Goal: Information Seeking & Learning: Learn about a topic

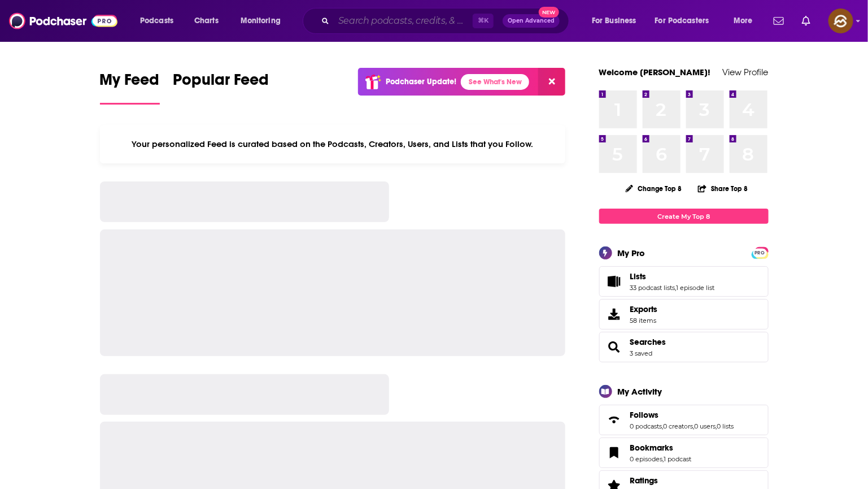
click at [403, 13] on input "Search podcasts, credits, & more..." at bounding box center [403, 21] width 139 height 18
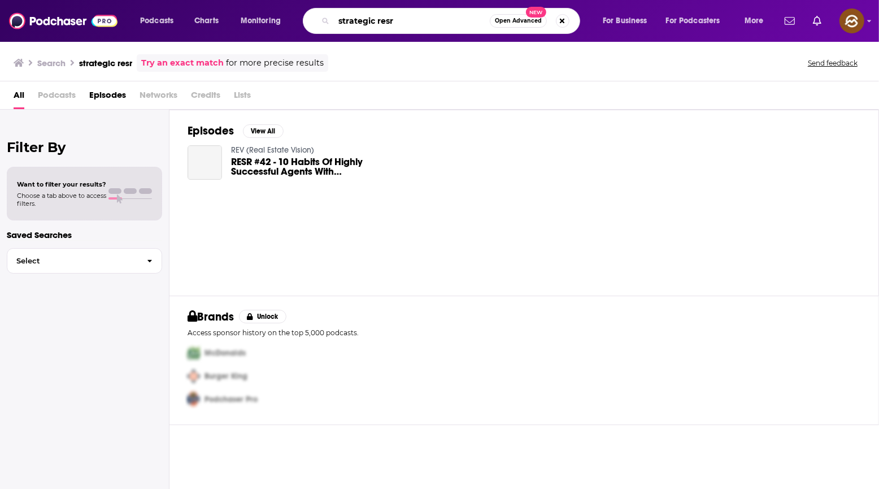
click at [428, 20] on input "strategic resr" at bounding box center [412, 21] width 156 height 18
type input "strategic rest"
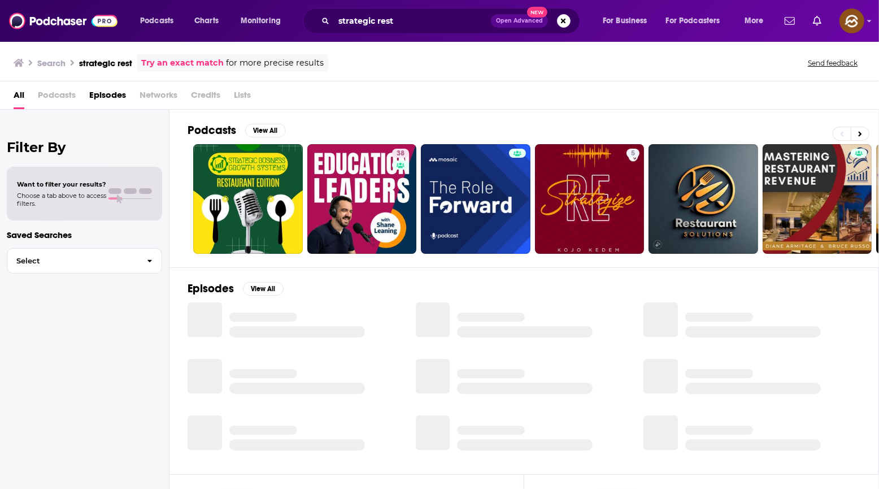
click at [25, 94] on div "All Podcasts Episodes Networks Credits Lists" at bounding box center [442, 97] width 856 height 23
click at [66, 95] on span "Podcasts" at bounding box center [57, 97] width 38 height 23
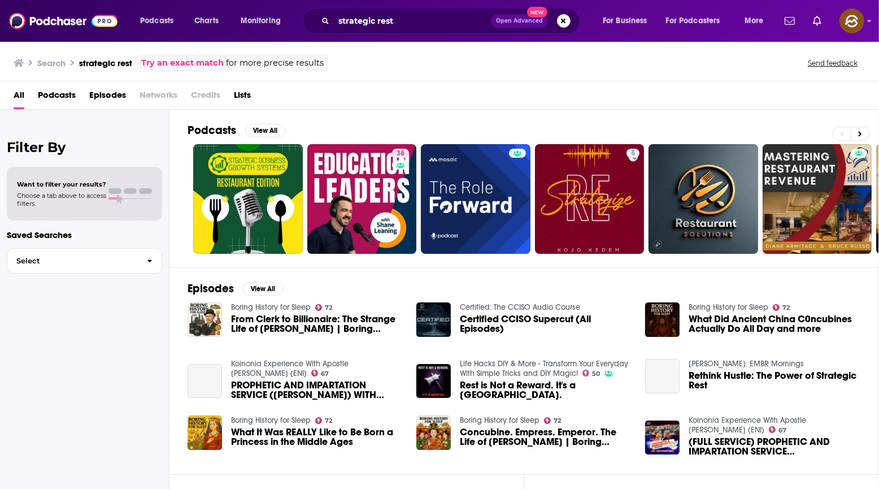
click at [102, 94] on span "Episodes" at bounding box center [107, 97] width 37 height 23
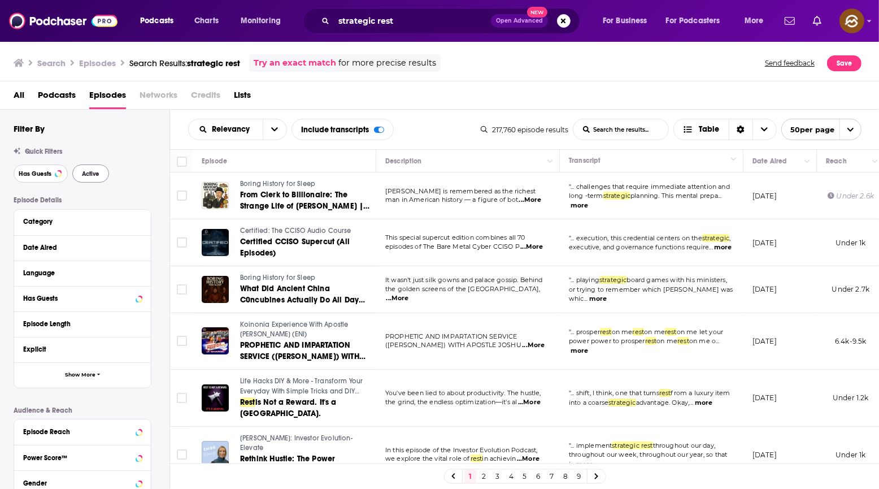
click at [30, 171] on span "Has Guests" at bounding box center [35, 174] width 33 height 6
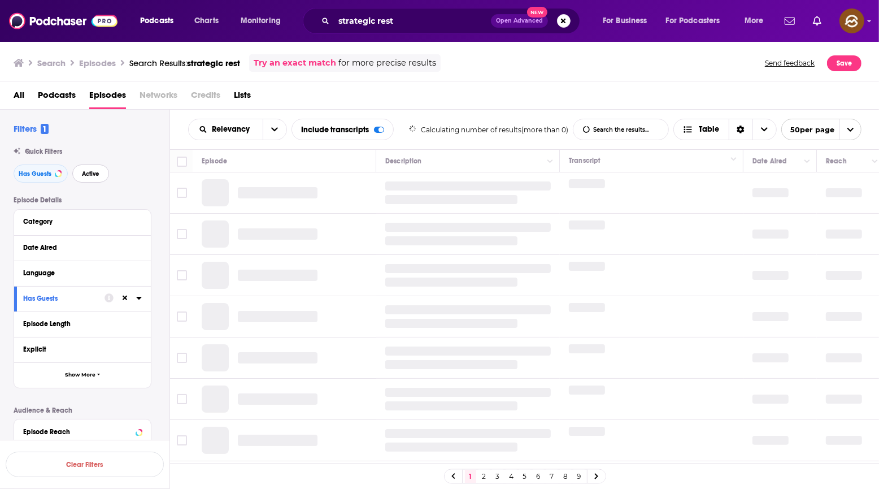
click at [88, 175] on span "Active" at bounding box center [91, 174] width 18 height 6
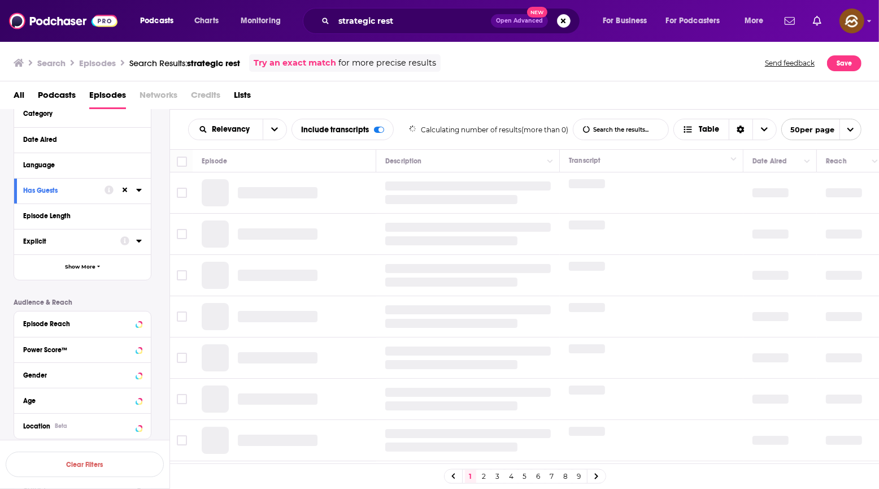
scroll to position [146, 0]
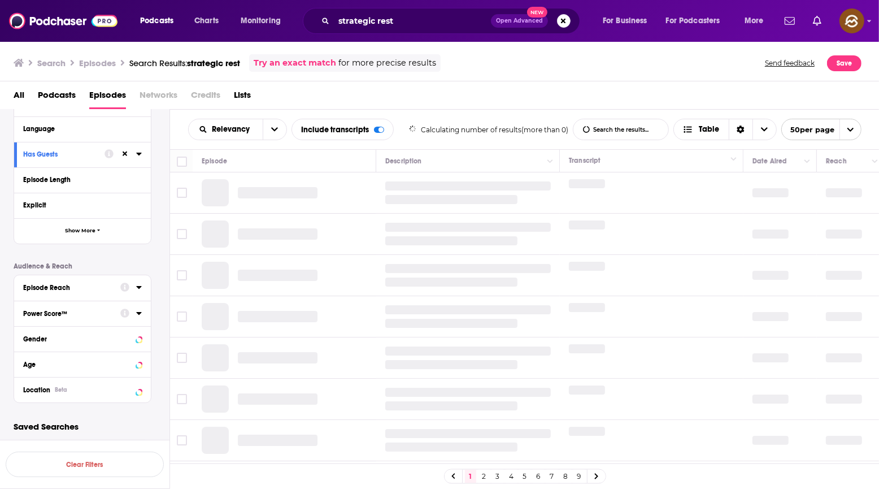
click at [79, 313] on div "Power Score™" at bounding box center [68, 314] width 90 height 8
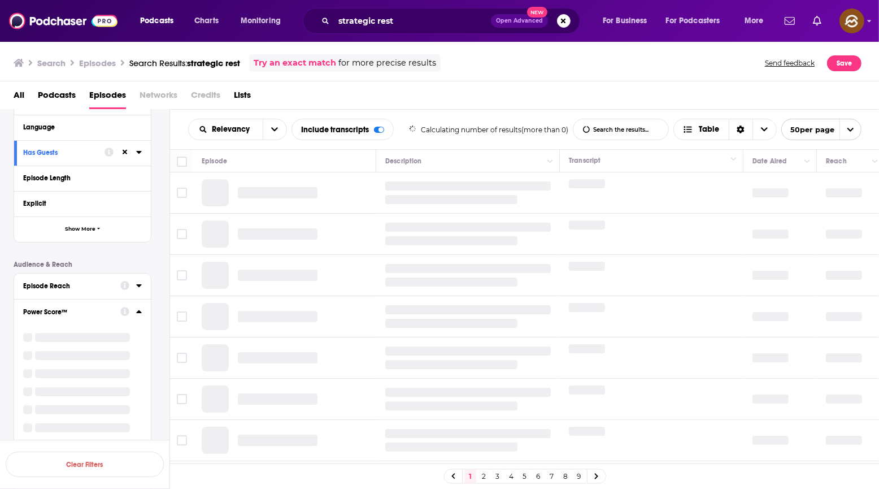
click at [158, 249] on div "Episode Details Category Date Aired Language Has Guests Episode Length Explicit…" at bounding box center [92, 286] width 156 height 472
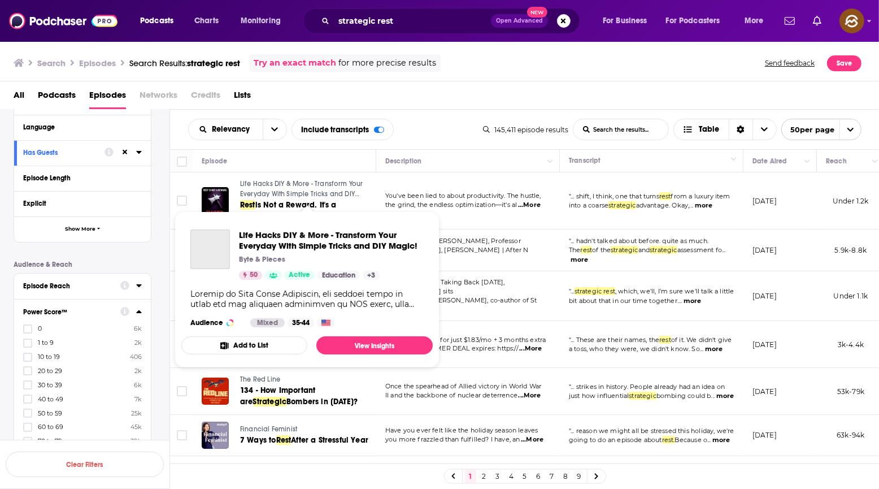
click at [262, 181] on span "Life Hacks DIY & More - Transform Your Everyday With Simple Tricks and DIY Magi…" at bounding box center [301, 194] width 123 height 28
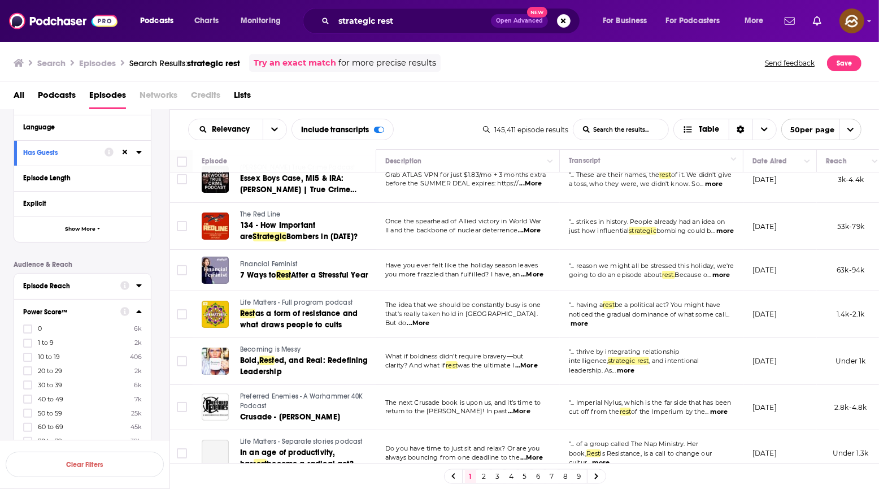
scroll to position [167, 0]
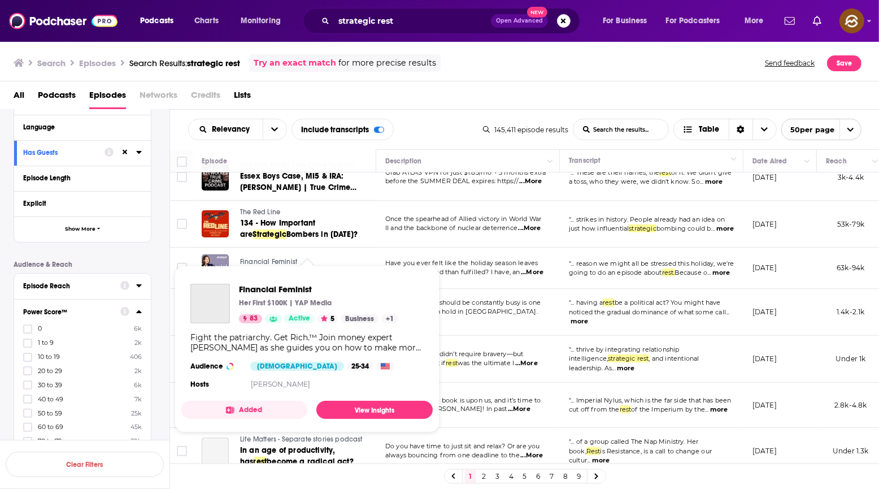
click at [259, 258] on span "Financial Feminist" at bounding box center [268, 262] width 57 height 8
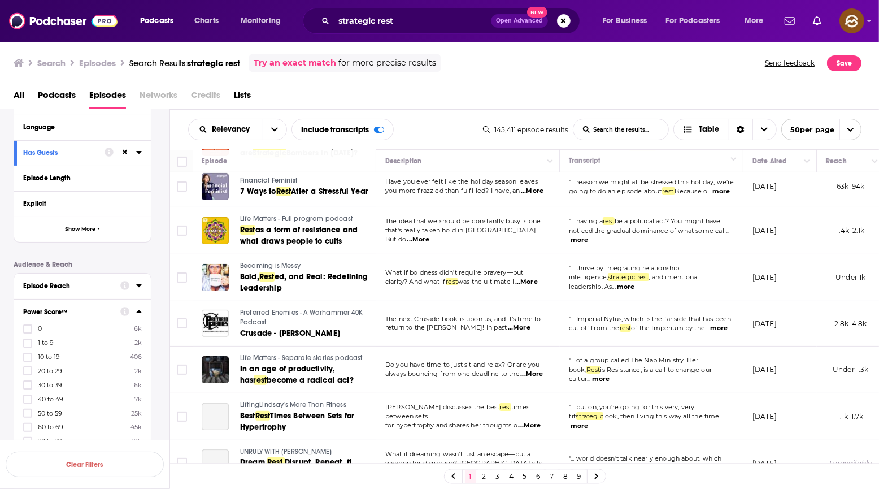
scroll to position [250, 0]
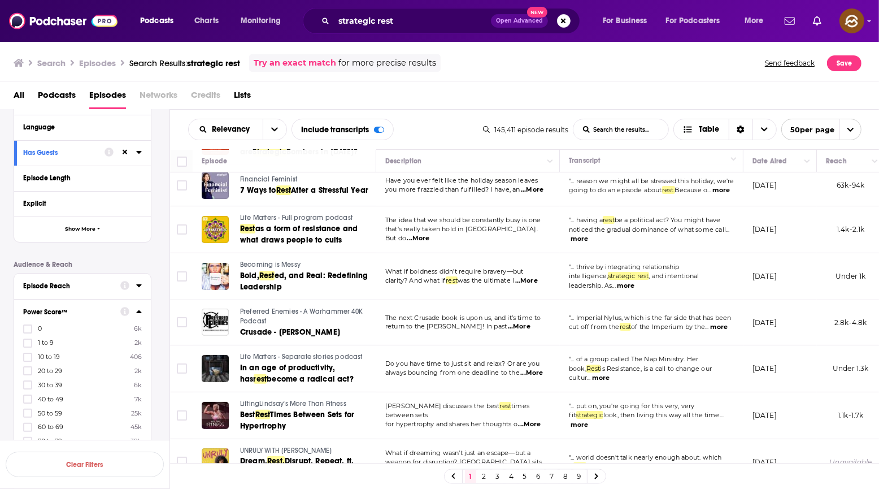
click at [299, 214] on span "Life Matters - Full program podcast" at bounding box center [296, 218] width 112 height 8
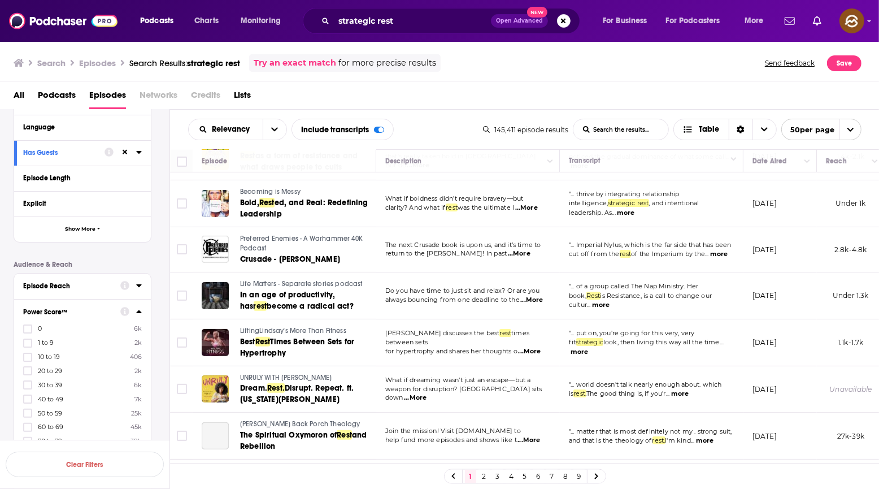
scroll to position [328, 0]
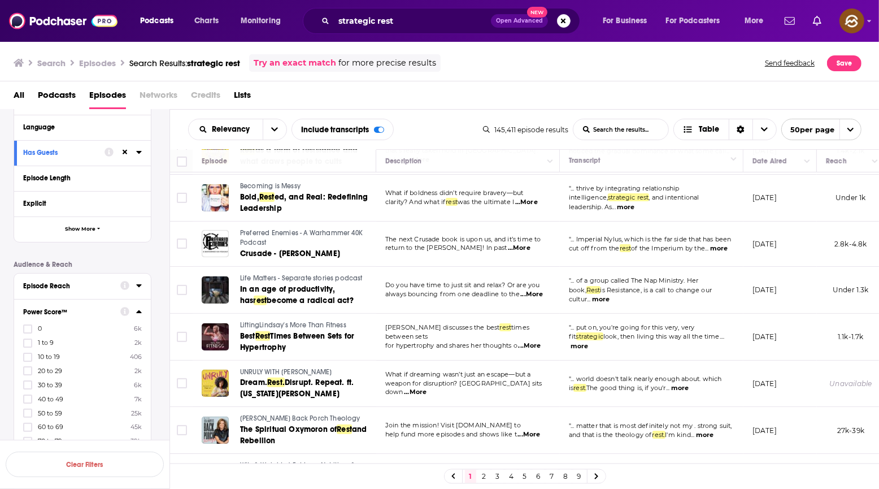
click at [332, 274] on span "Life Matters - Separate stories podcast" at bounding box center [301, 278] width 123 height 8
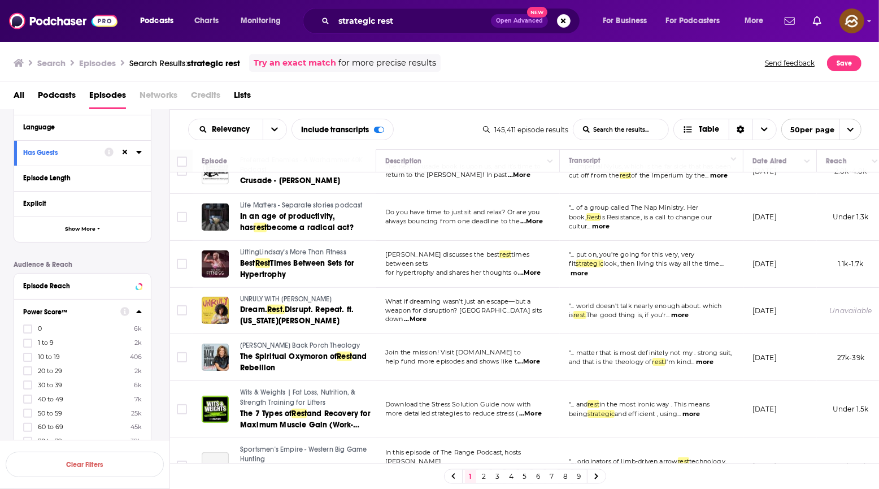
scroll to position [408, 0]
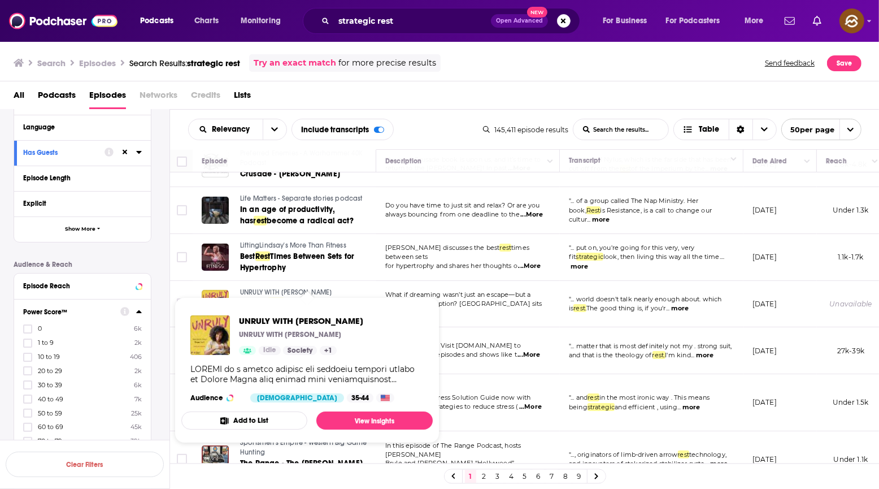
click at [286, 288] on span "UNRULY WITH SHELAH MARIE" at bounding box center [286, 292] width 92 height 8
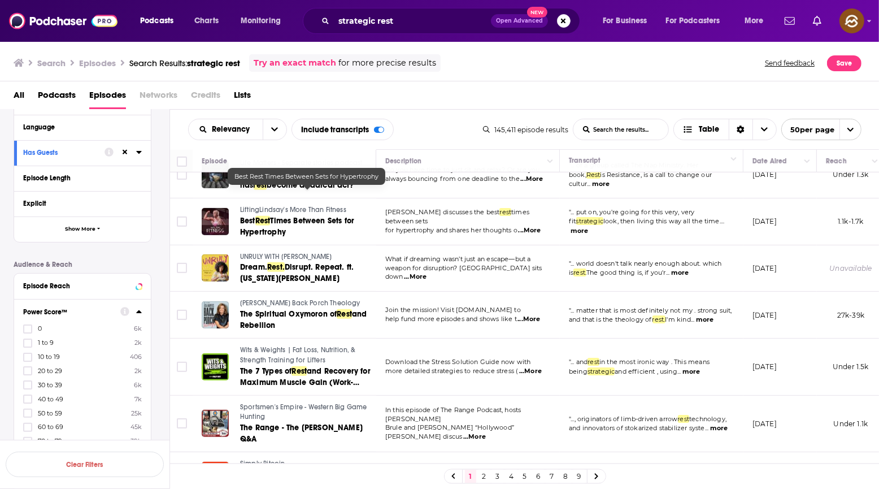
scroll to position [458, 0]
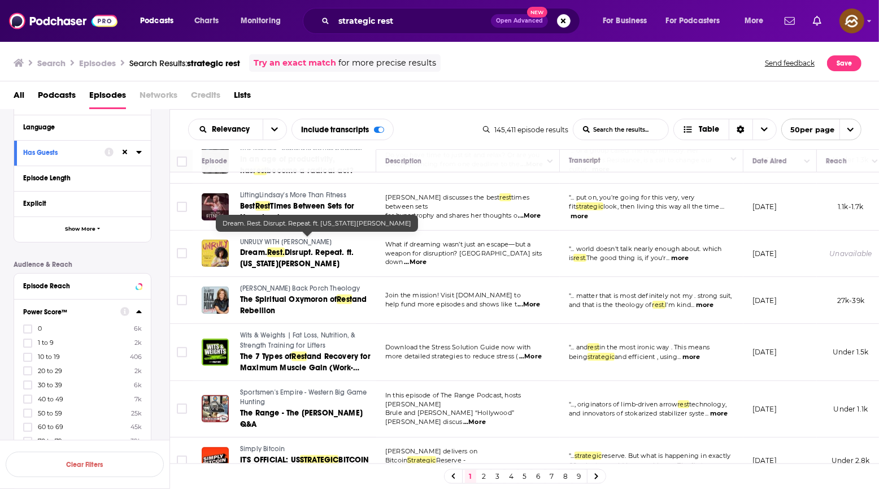
click at [299, 252] on span "Disrupt. Repeat. ft. Virginia Cumberbatch" at bounding box center [297, 257] width 114 height 21
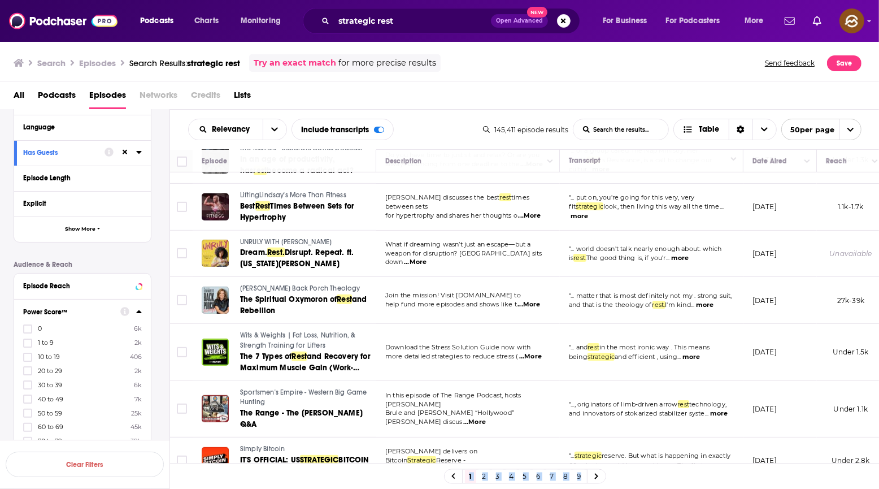
drag, startPoint x: 468, startPoint y: 463, endPoint x: 659, endPoint y: 473, distance: 191.7
copy body "1 2 3 4 5 6 7 8 9 Dream. Rest. Disrupt. Repeat. ft. Virginia Cumberbatch"
click at [666, 474] on div "1 2 3 4 5 6 7 8 9" at bounding box center [524, 475] width 709 height 25
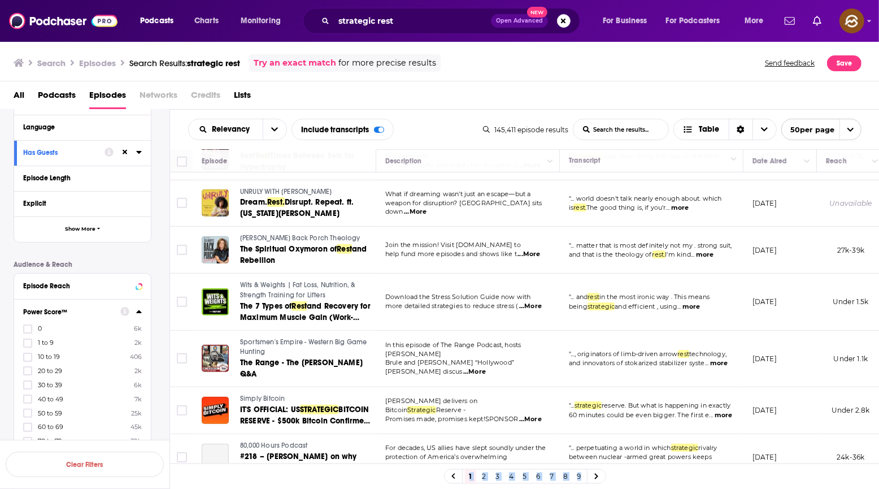
scroll to position [511, 0]
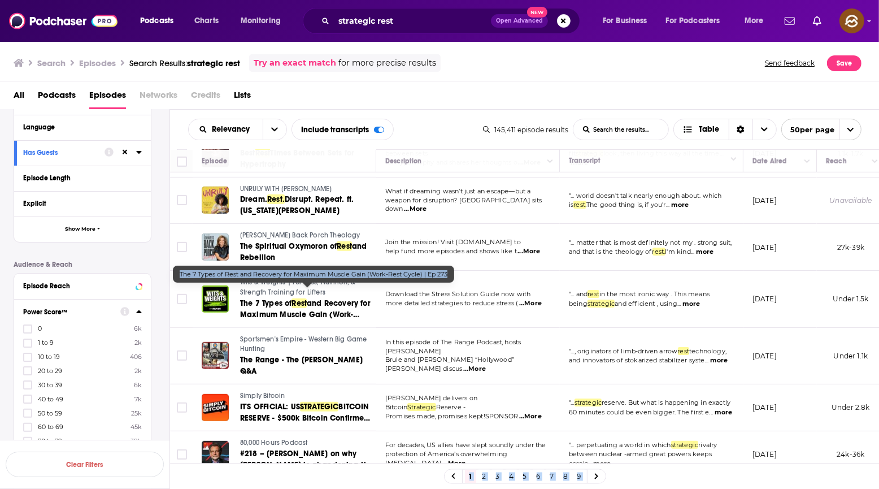
click at [281, 298] on span "The 7 Types of" at bounding box center [265, 303] width 51 height 10
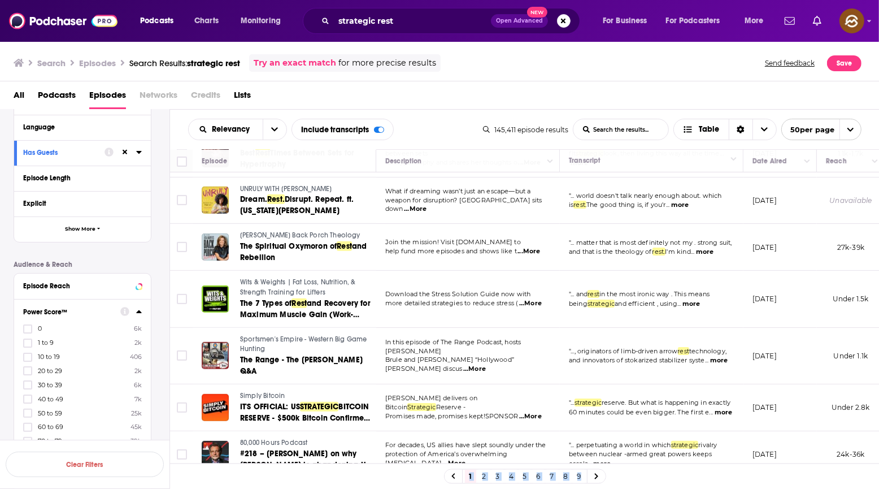
click at [292, 278] on span "Wits & Weights | Fat Loss, Nutrition, & Strength Training for Lifters" at bounding box center [298, 287] width 116 height 18
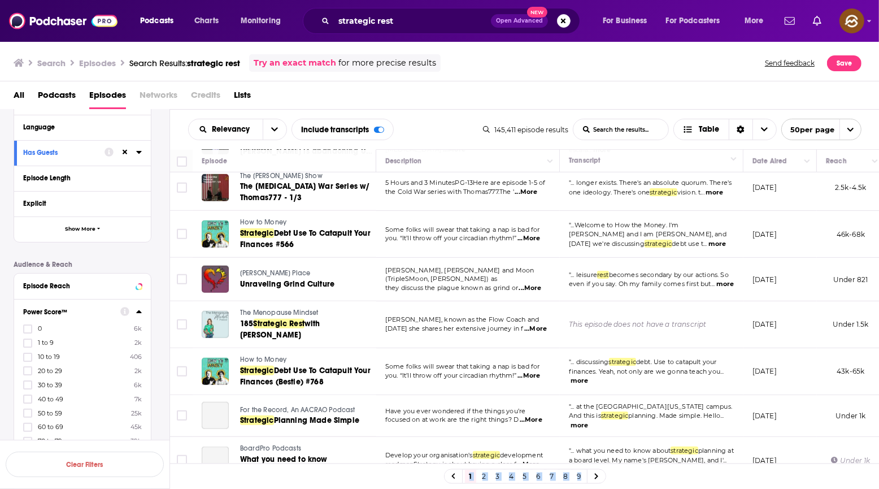
scroll to position [863, 0]
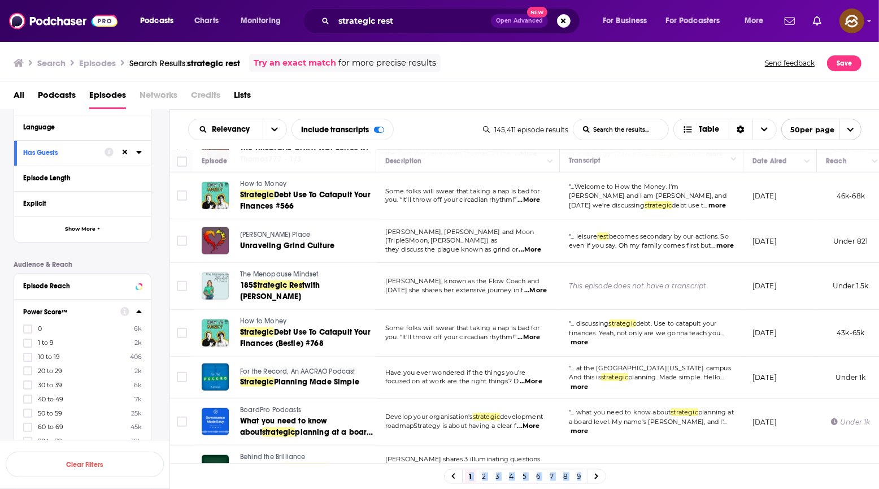
click at [286, 270] on span "The Menopause Mindset" at bounding box center [279, 274] width 79 height 8
click at [278, 280] on span "Strategic Rest" at bounding box center [279, 285] width 51 height 10
click at [490, 110] on div "Relevancy List Search Input Search the results... Include transcripts Table 145…" at bounding box center [524, 130] width 709 height 40
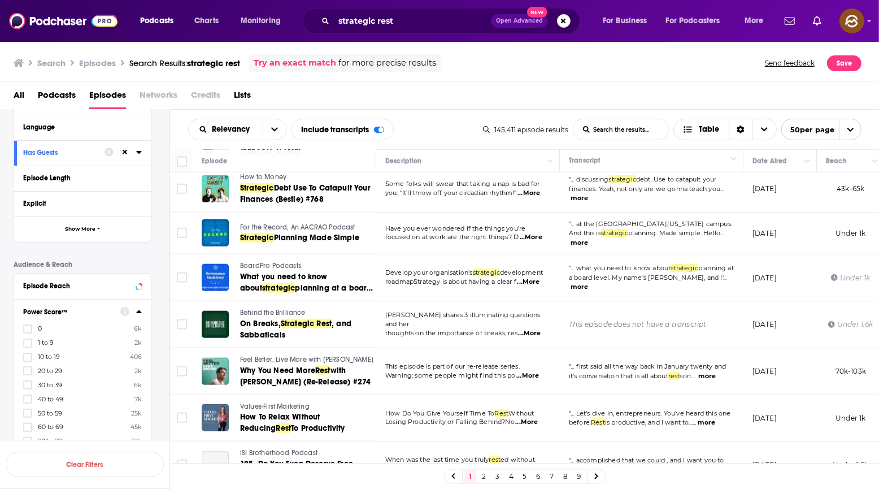
scroll to position [1017, 0]
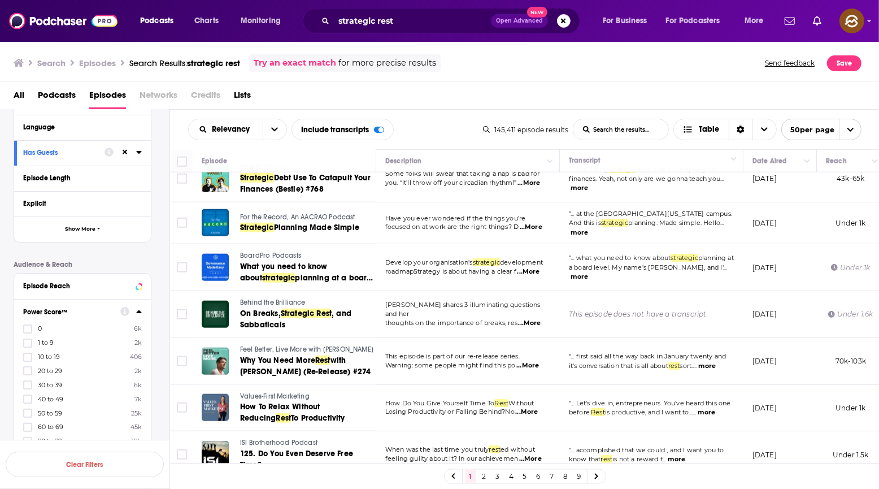
click at [251, 298] on span "Behind the Brilliance" at bounding box center [273, 302] width 66 height 8
click at [259, 308] on span ", and Sabbaticals" at bounding box center [295, 318] width 111 height 21
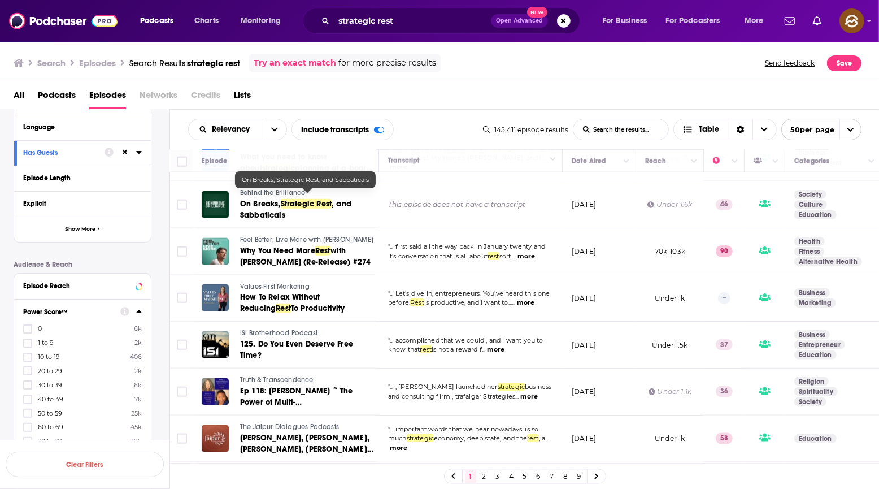
scroll to position [1111, 181]
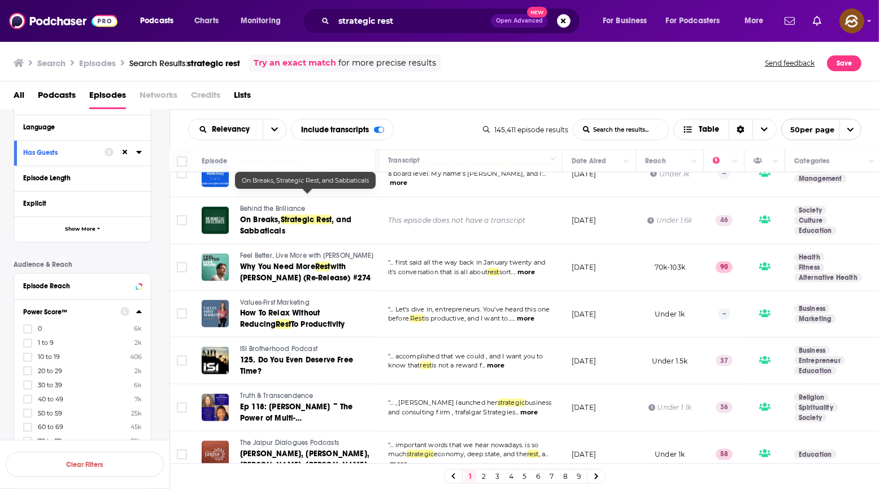
click at [256, 298] on span "Values-First Marketing" at bounding box center [274, 302] width 69 height 8
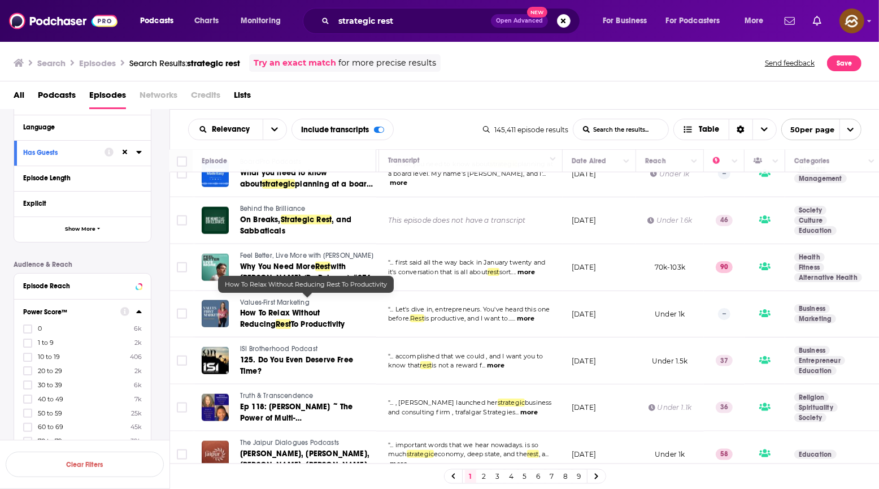
click at [291, 319] on span "To Productivity" at bounding box center [318, 324] width 54 height 10
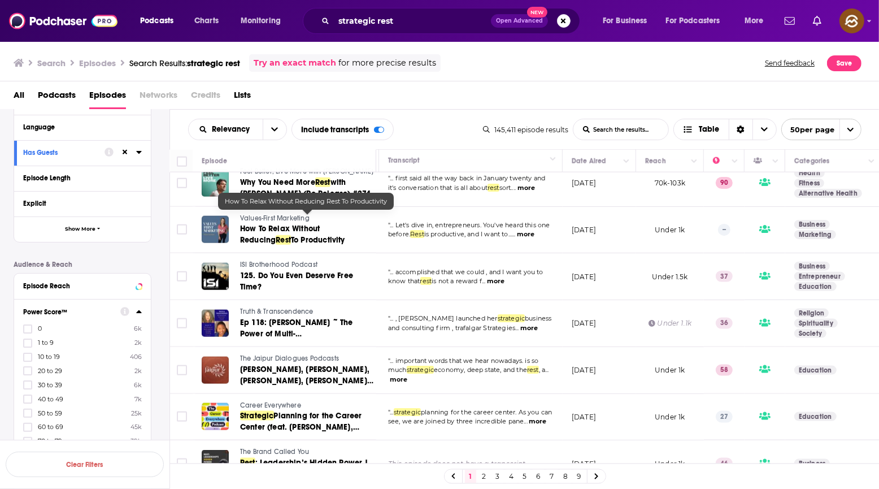
scroll to position [1196, 181]
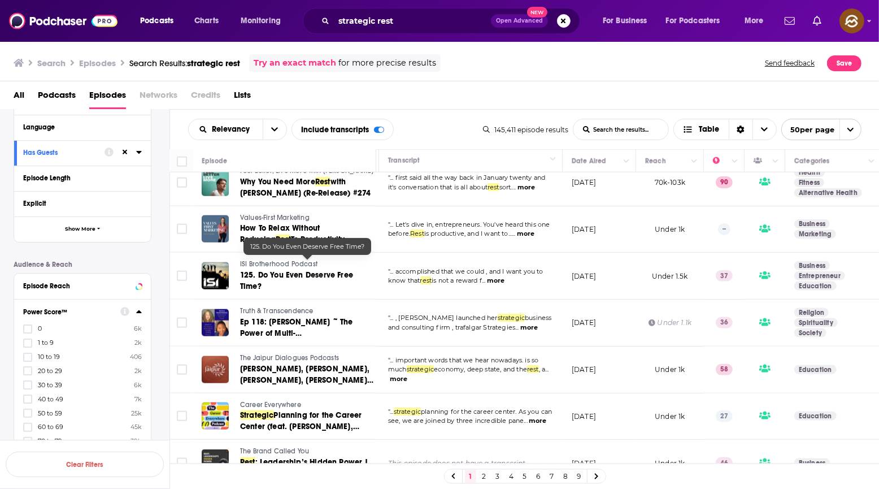
click at [278, 270] on span "125. Do You Even Deserve Free Time?" at bounding box center [296, 280] width 113 height 21
click at [307, 260] on span "ISI Brotherhood Podcast" at bounding box center [278, 264] width 77 height 8
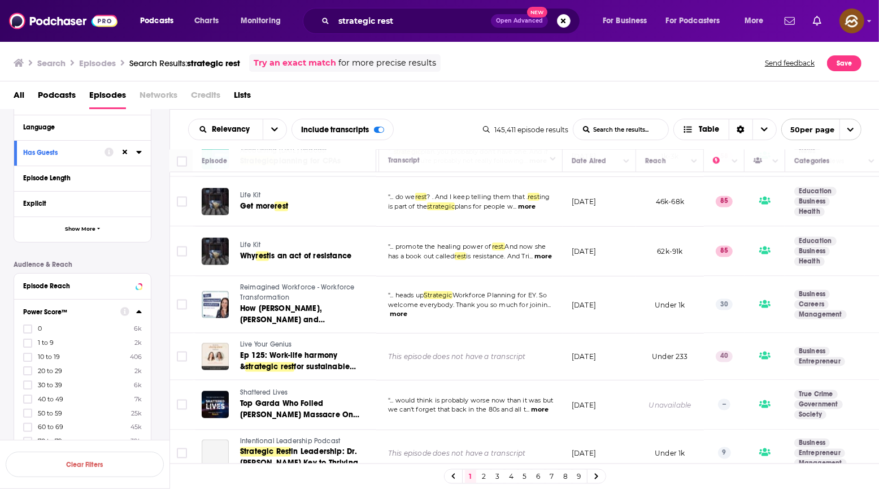
scroll to position [1733, 181]
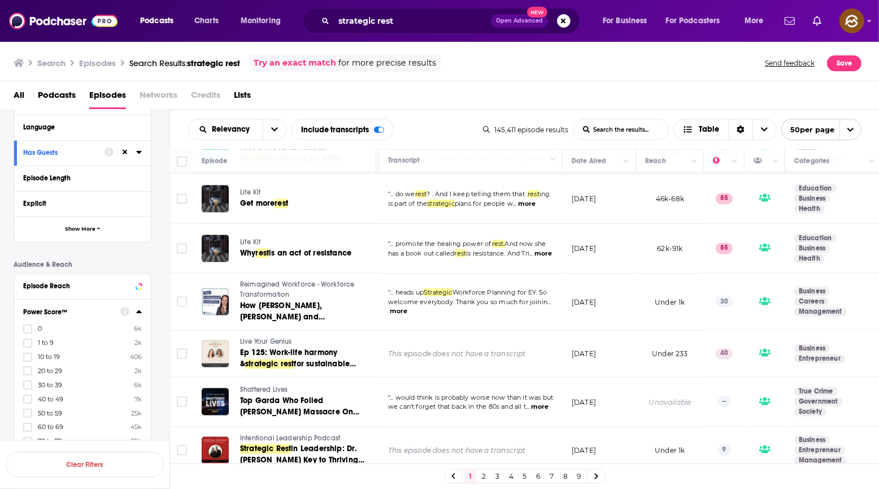
click at [260, 338] on span "Live Your Genius" at bounding box center [266, 342] width 52 height 8
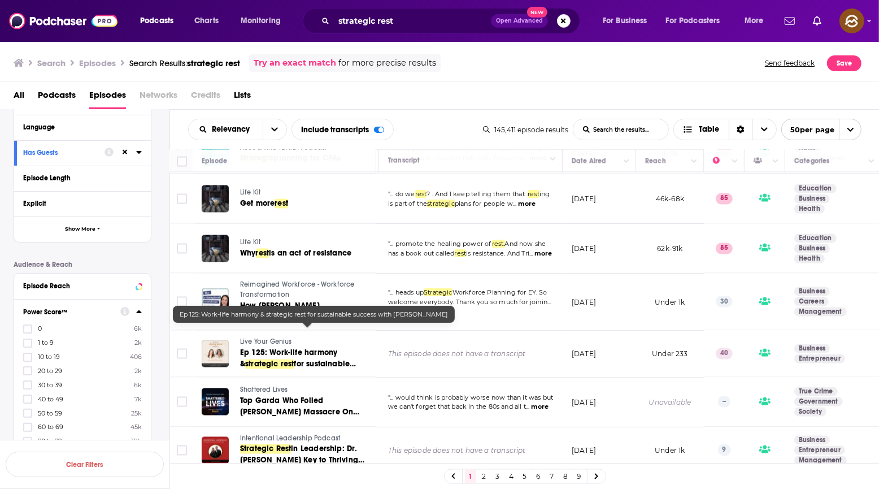
click at [308, 348] on span "Ep 125: Work-life harmony &" at bounding box center [288, 358] width 97 height 21
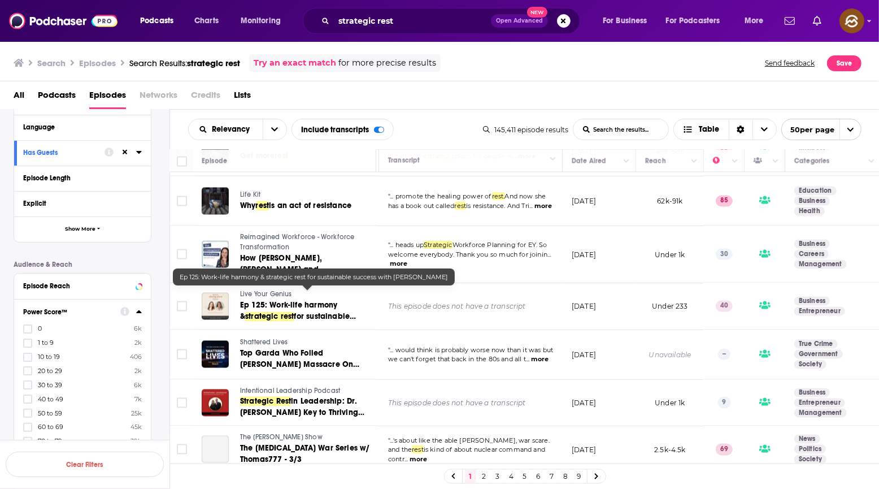
scroll to position [1782, 181]
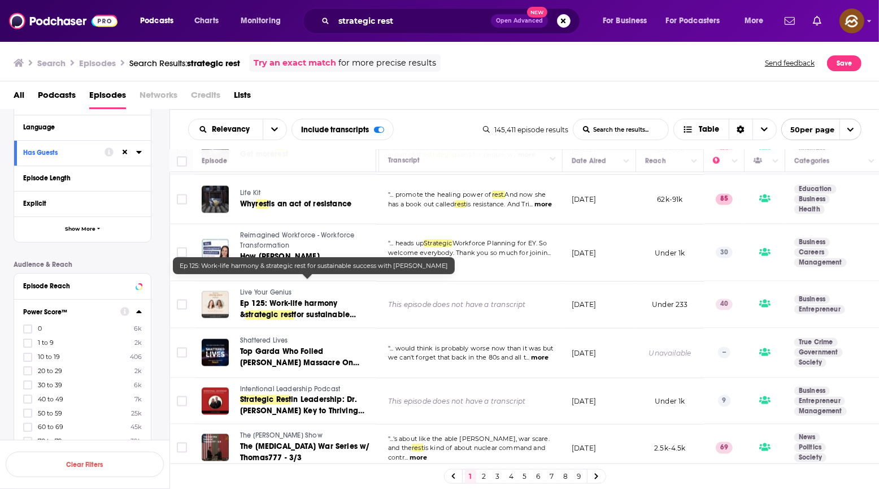
click at [787, 468] on div "1 2 3 4 5 6 7 8 9" at bounding box center [524, 475] width 709 height 25
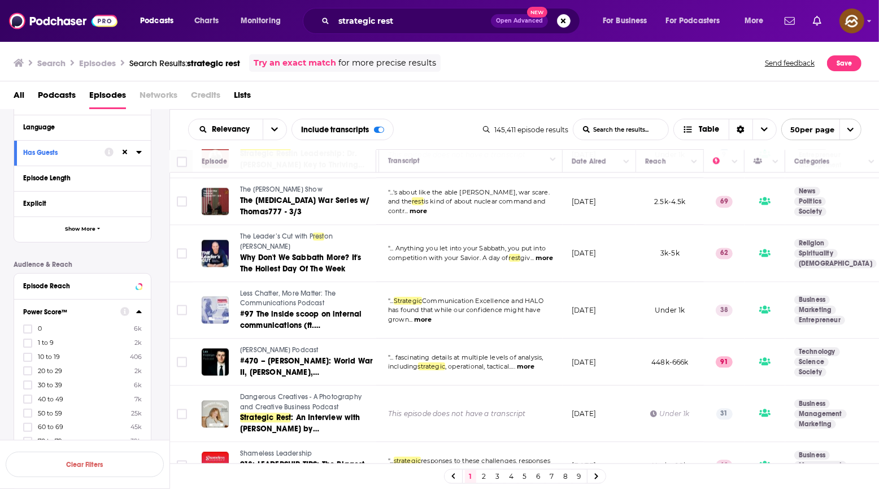
scroll to position [2029, 181]
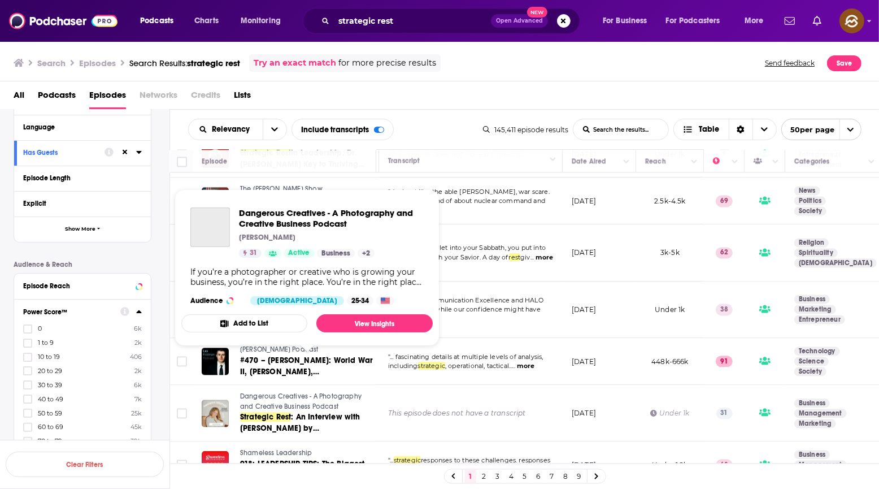
click at [278, 392] on span "Dangerous Creatives - A Photography and Creative Business Podcast" at bounding box center [300, 401] width 121 height 18
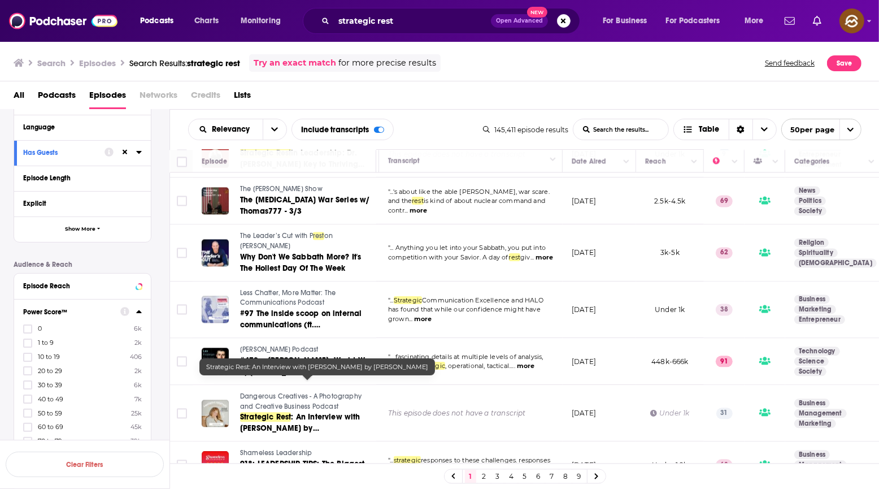
click at [303, 412] on span ": An Interview with Kristin Sweeting by Lauren Gish" at bounding box center [300, 428] width 120 height 32
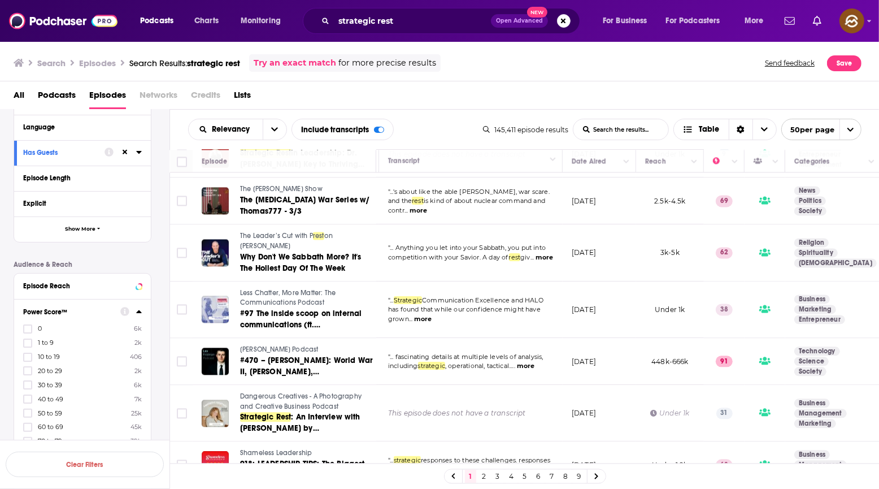
click at [291, 448] on span "Shameless Leadership" at bounding box center [276, 452] width 72 height 8
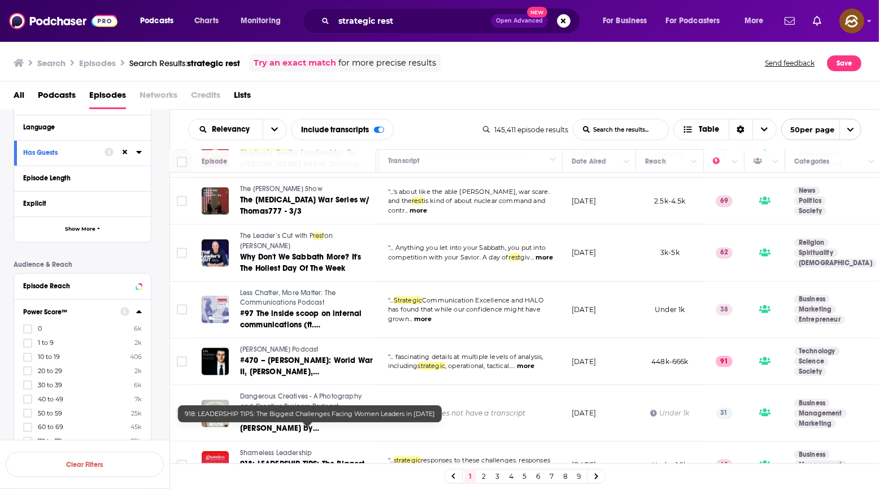
click at [306, 459] on span "918: LEADERSHIP TIPS: The Biggest Challenges Facing Women Leaders in 2025" at bounding box center [306, 475] width 132 height 32
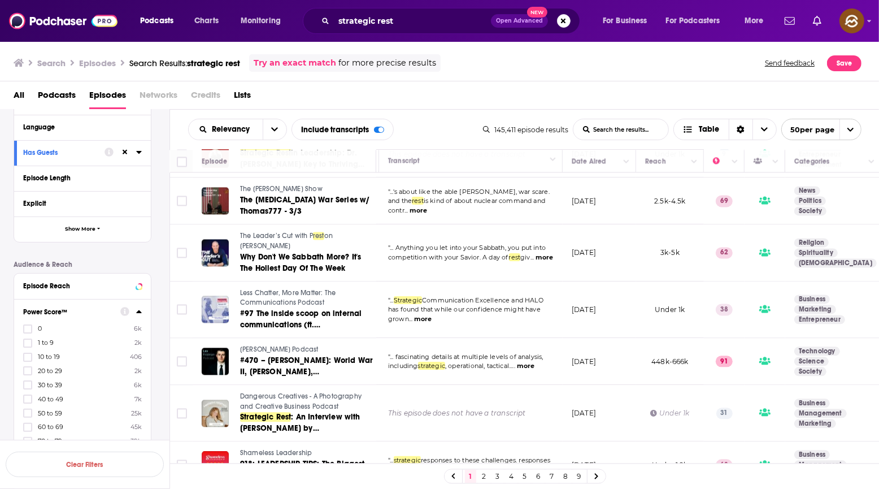
click at [477, 475] on div "1 2 3 4 5 6 7 8 9" at bounding box center [525, 476] width 162 height 15
click at [484, 476] on link "2" at bounding box center [483, 476] width 11 height 14
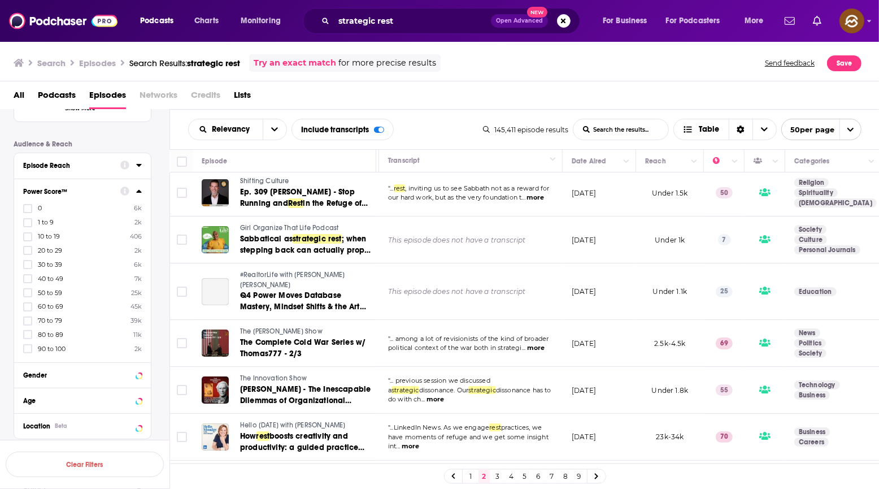
scroll to position [0, 181]
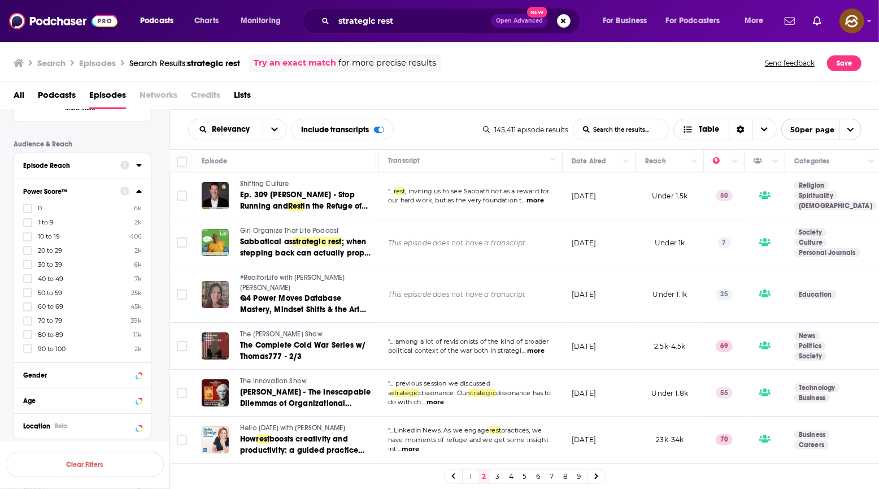
click at [297, 229] on span "Girl Organize That Life Podcast" at bounding box center [289, 230] width 98 height 8
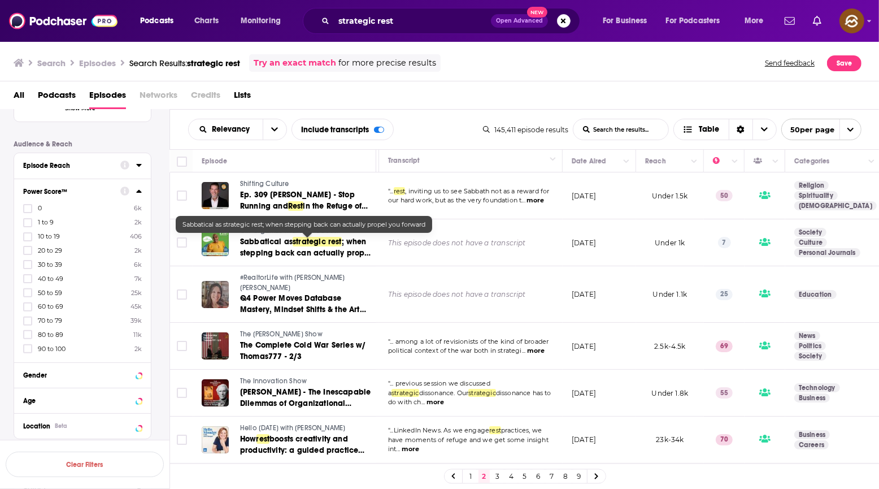
click at [296, 254] on span "; when stepping back can actually propel you forward" at bounding box center [306, 253] width 132 height 32
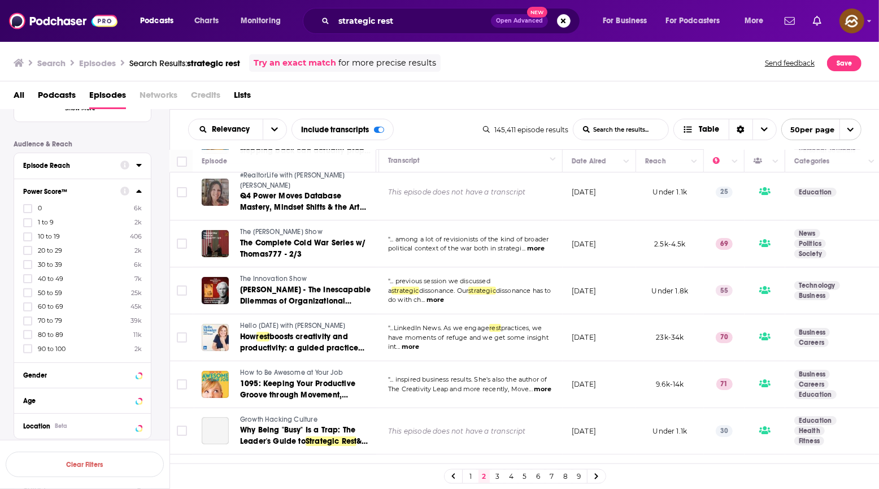
scroll to position [106, 181]
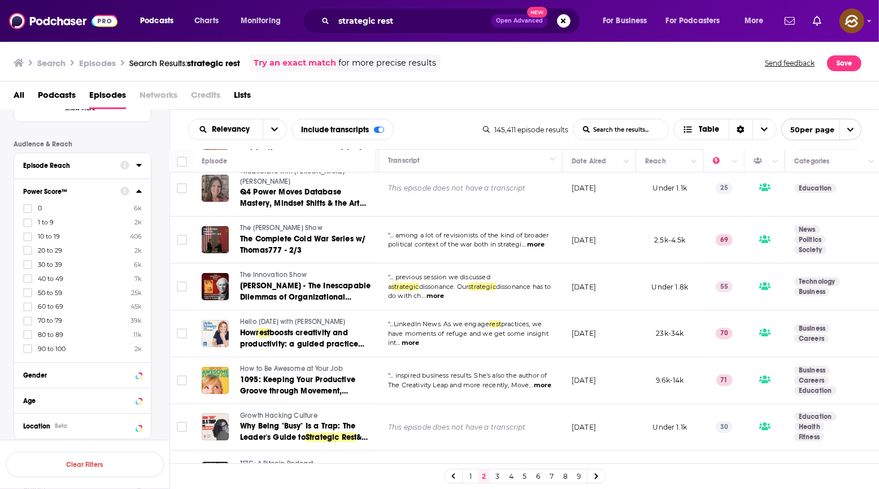
click at [264, 271] on span "The Innovation Show" at bounding box center [273, 275] width 67 height 8
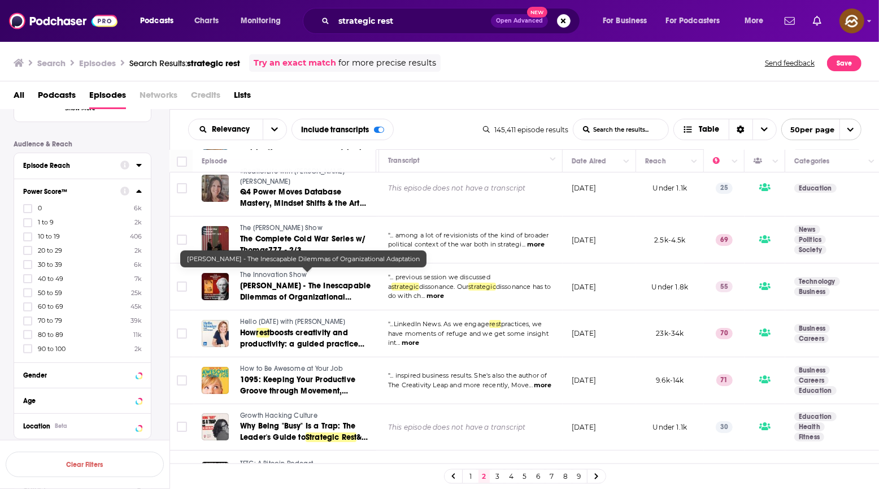
click at [284, 284] on span "Robert Burgelman - The Inescapable Dilemmas of Organizational Adaptation" at bounding box center [305, 297] width 130 height 32
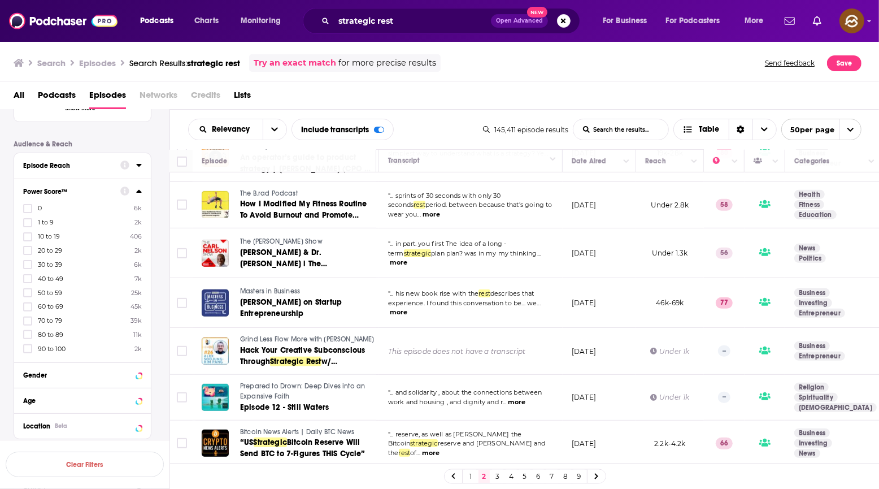
scroll to position [574, 181]
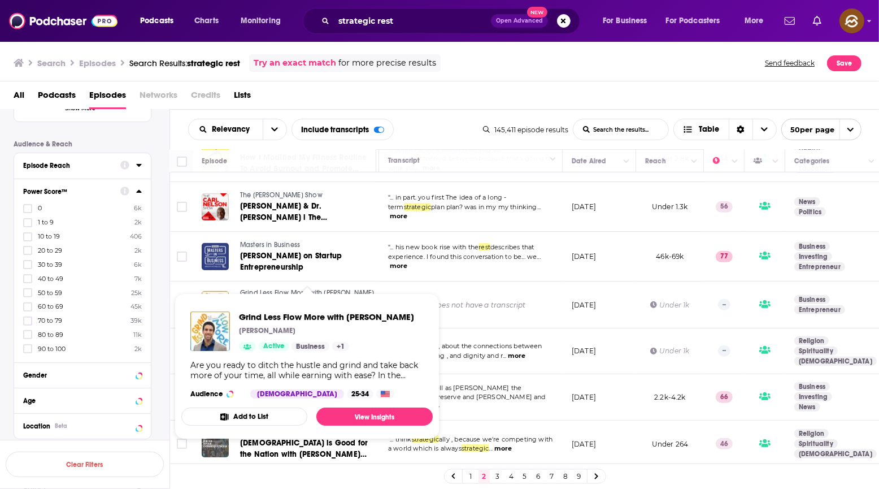
click at [258, 289] on span "Grind Less Flow More with Paul Davidescu" at bounding box center [307, 293] width 134 height 8
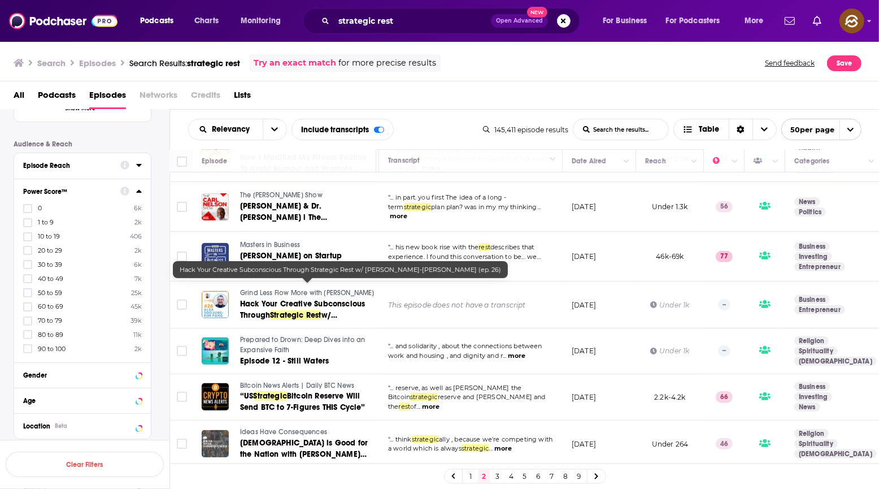
click at [290, 299] on span "Hack Your Creative Subconscious Through" at bounding box center [302, 309] width 125 height 21
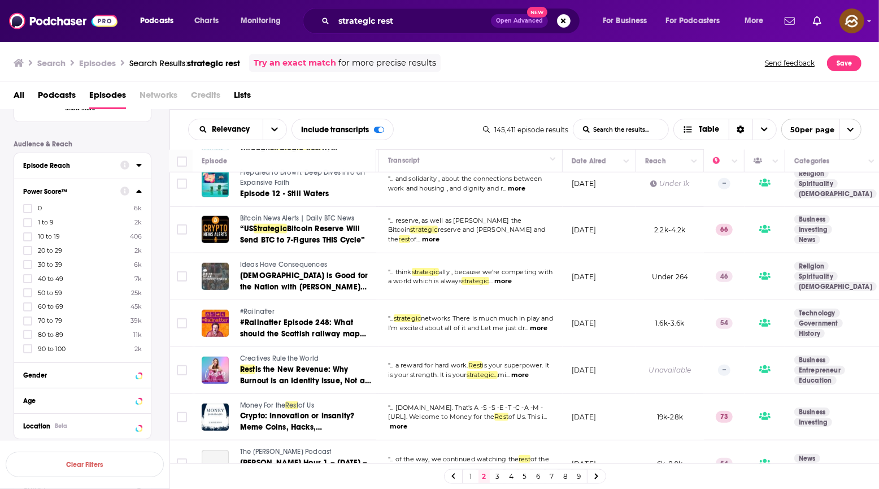
scroll to position [746, 181]
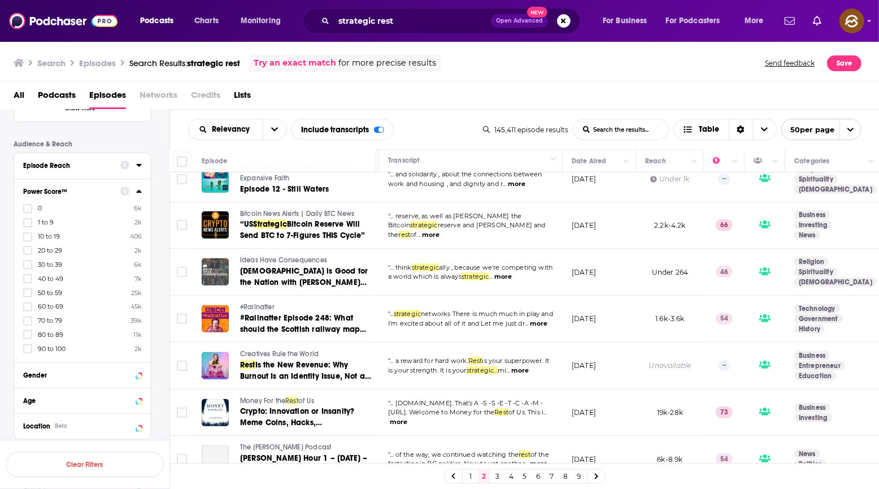
click at [277, 350] on span "Creatives Rule the World" at bounding box center [279, 354] width 79 height 8
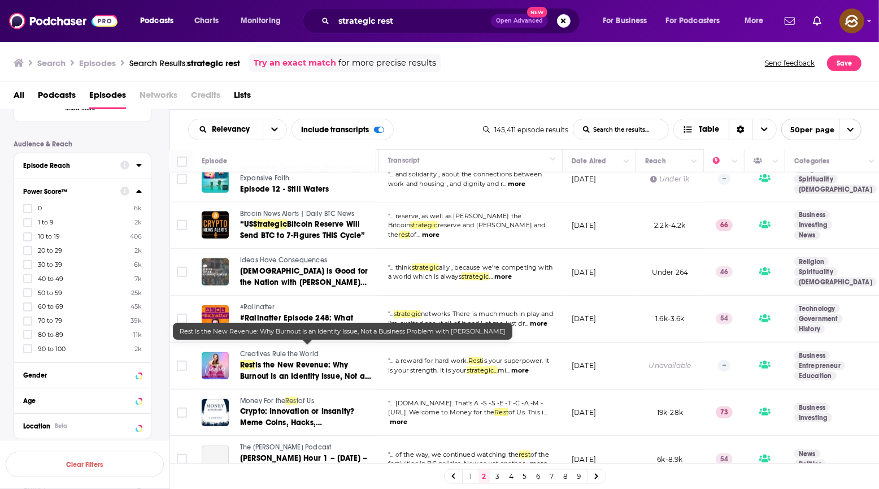
click at [287, 360] on span "Is the New Revenue: Why Burnout Is an Identity Issue, Not a Business Problem wi…" at bounding box center [305, 381] width 131 height 43
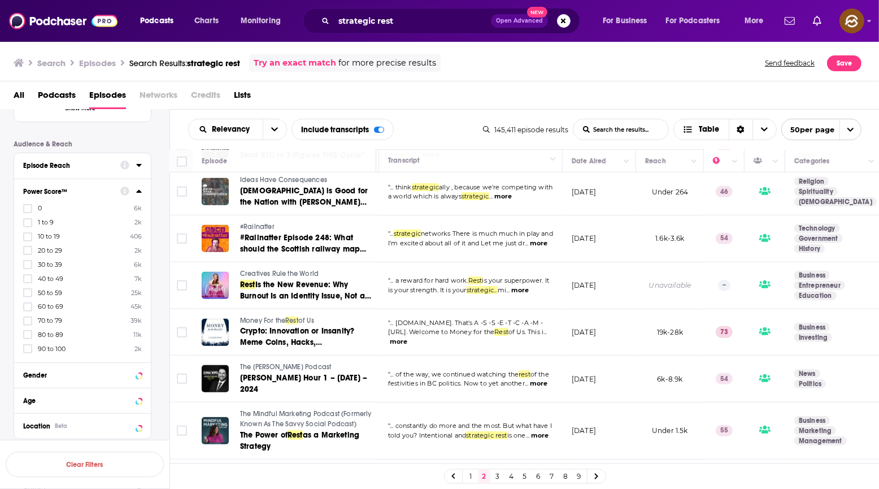
scroll to position [266, 0]
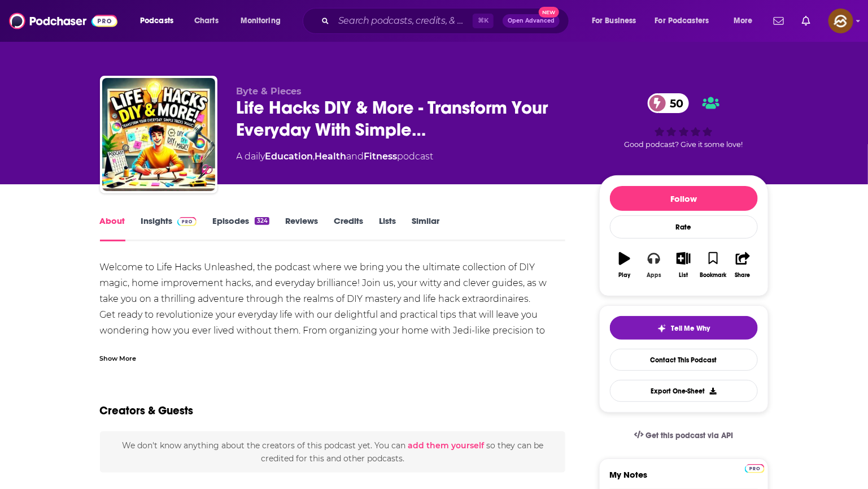
click at [647, 264] on button "Apps" at bounding box center [653, 265] width 29 height 41
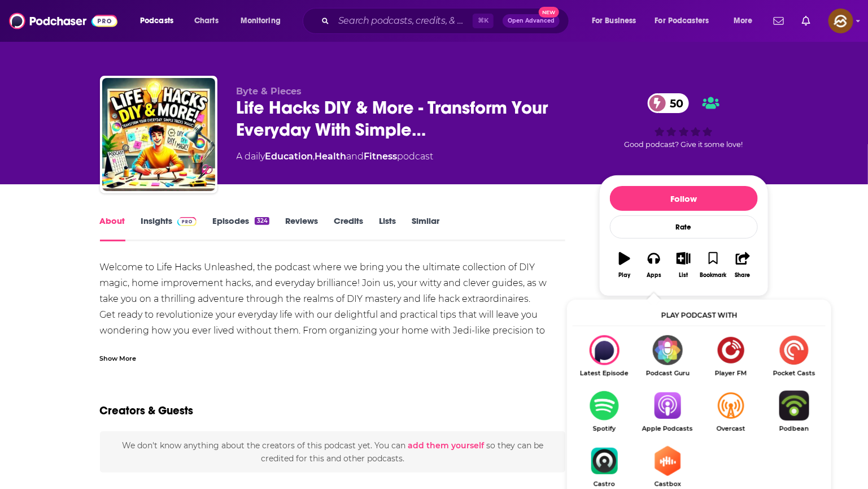
click at [668, 409] on img "Show Listen On dropdown" at bounding box center [667, 405] width 63 height 30
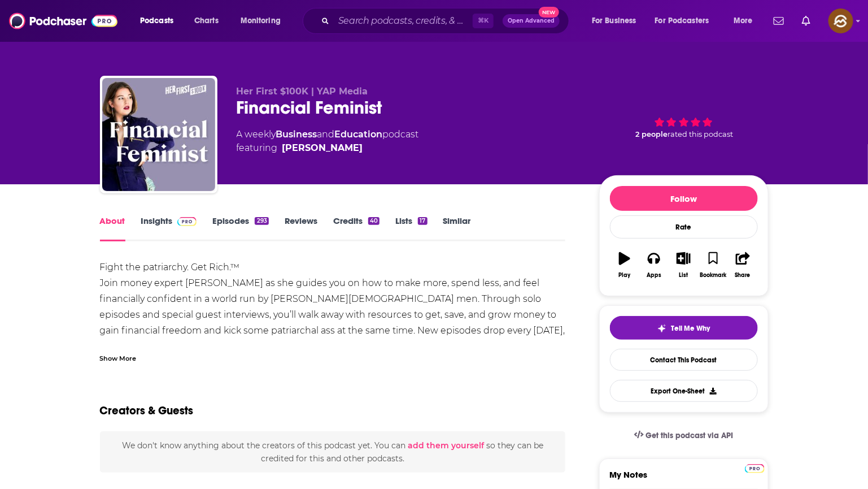
click at [276, 104] on div "Financial Feminist" at bounding box center [409, 108] width 345 height 22
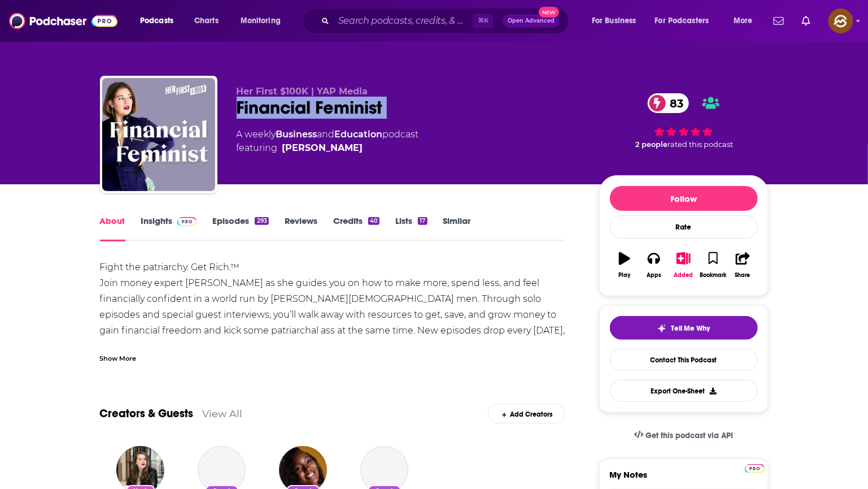
drag, startPoint x: 276, startPoint y: 104, endPoint x: 374, endPoint y: 119, distance: 99.4
copy div "Financial Feminist"
click at [374, 119] on div "Her First $100K | YAP Media Financial Feminist 83 A weekly Business and Educati…" at bounding box center [409, 131] width 345 height 90
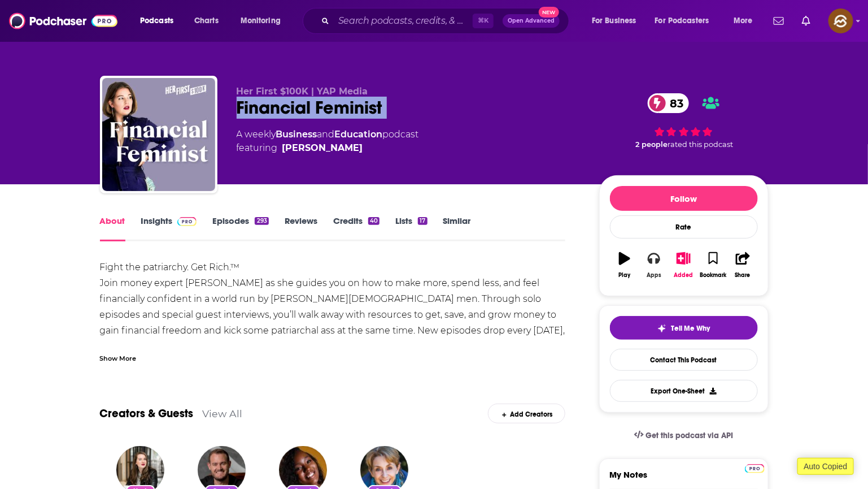
click at [655, 269] on button "Apps" at bounding box center [653, 265] width 29 height 41
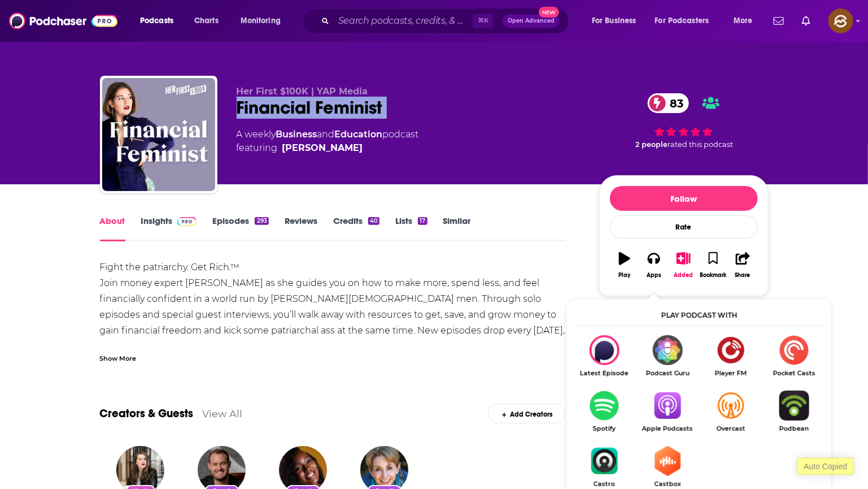
click at [670, 405] on img "Show Listen On dropdown" at bounding box center [667, 405] width 63 height 30
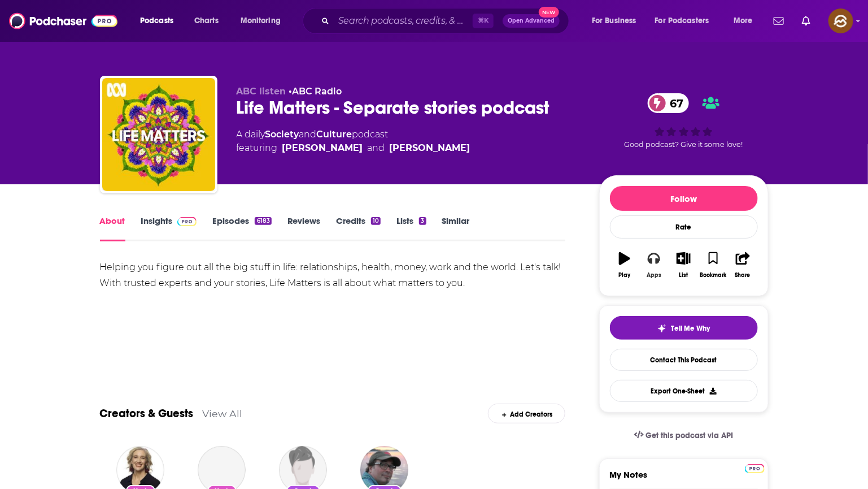
drag, startPoint x: 654, startPoint y: 263, endPoint x: 653, endPoint y: 274, distance: 11.3
click at [654, 263] on icon "button" at bounding box center [654, 258] width 12 height 12
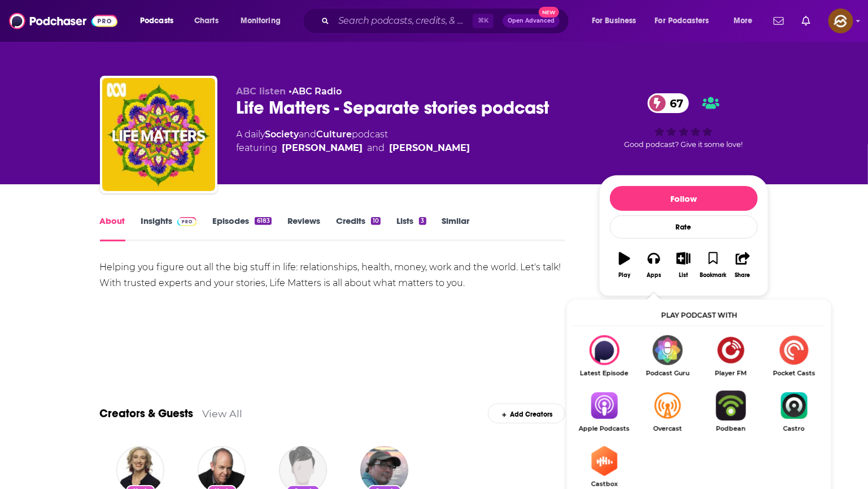
click at [594, 405] on img "Show Listen On dropdown" at bounding box center [604, 405] width 63 height 30
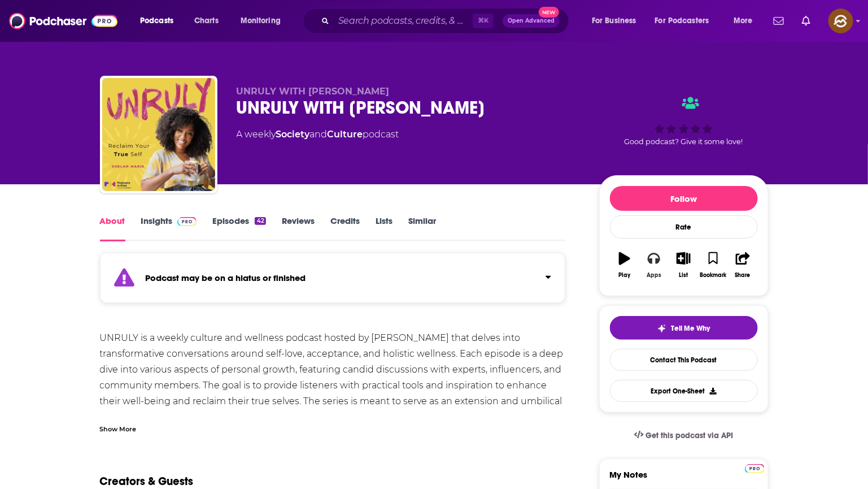
click at [651, 264] on icon "button" at bounding box center [654, 258] width 12 height 11
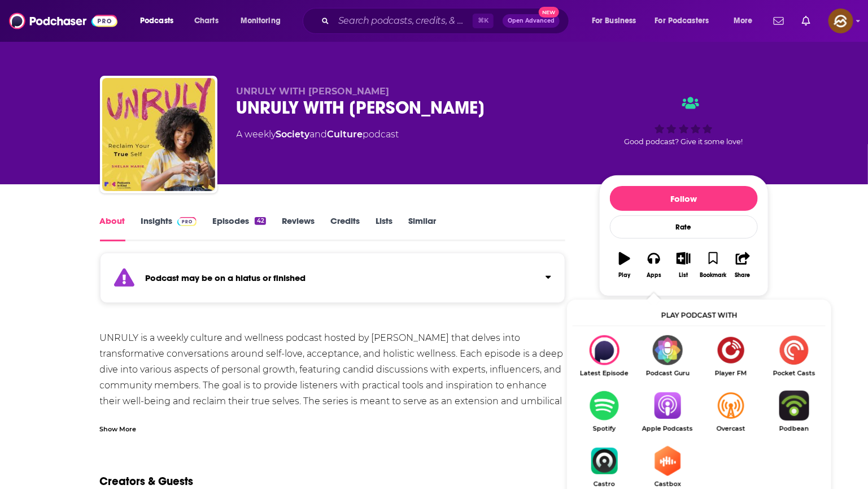
click at [669, 402] on img "Show Listen On dropdown" at bounding box center [667, 405] width 63 height 30
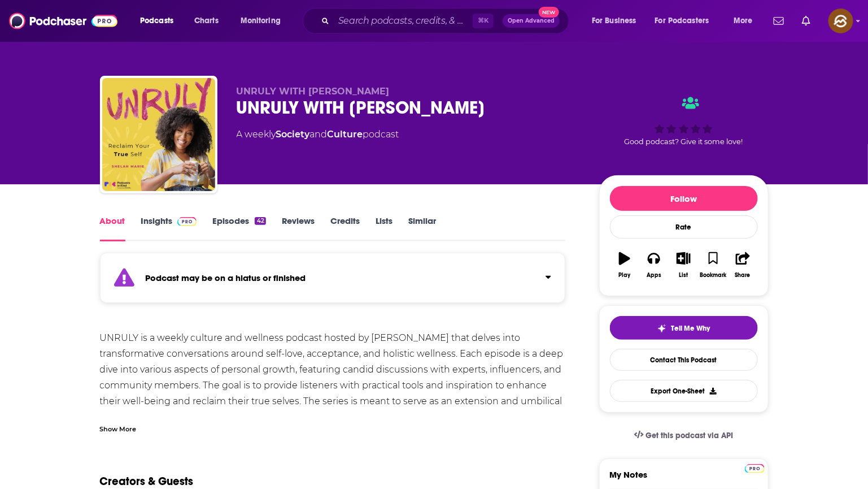
click at [261, 110] on div "UNRULY WITH SHELAH MARIE" at bounding box center [409, 108] width 345 height 22
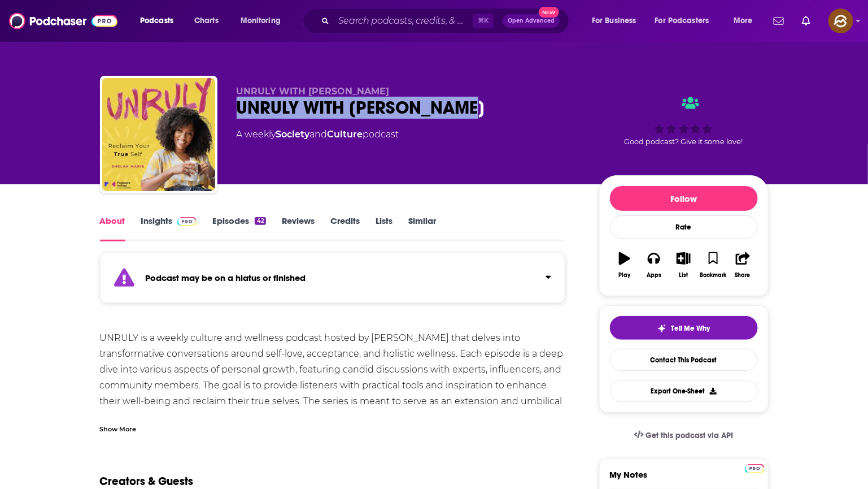
drag, startPoint x: 261, startPoint y: 110, endPoint x: 449, endPoint y: 116, distance: 188.2
copy h1 "UNRULY WITH SHELAH MARIE"
click at [449, 116] on div "UNRULY WITH SHELAH MARIE" at bounding box center [409, 108] width 345 height 22
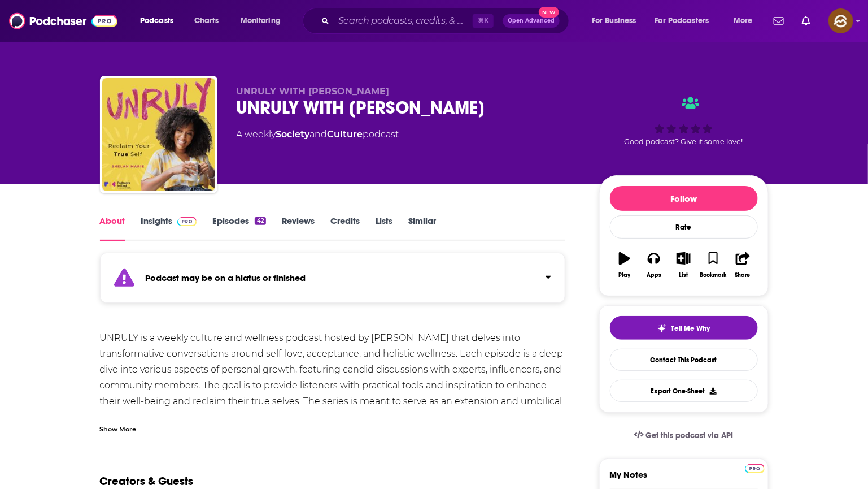
click at [361, 382] on div "UNRULY is a weekly culture and wellness podcast hosted by Shelah Marie that del…" at bounding box center [333, 456] width 466 height 253
drag, startPoint x: 370, startPoint y: 337, endPoint x: 428, endPoint y: 342, distance: 57.8
copy div "Shelah Marie"
click at [428, 342] on div "UNRULY is a weekly culture and wellness podcast hosted by Shelah Marie that del…" at bounding box center [333, 456] width 466 height 253
click at [165, 219] on link "Insights" at bounding box center [169, 228] width 56 height 26
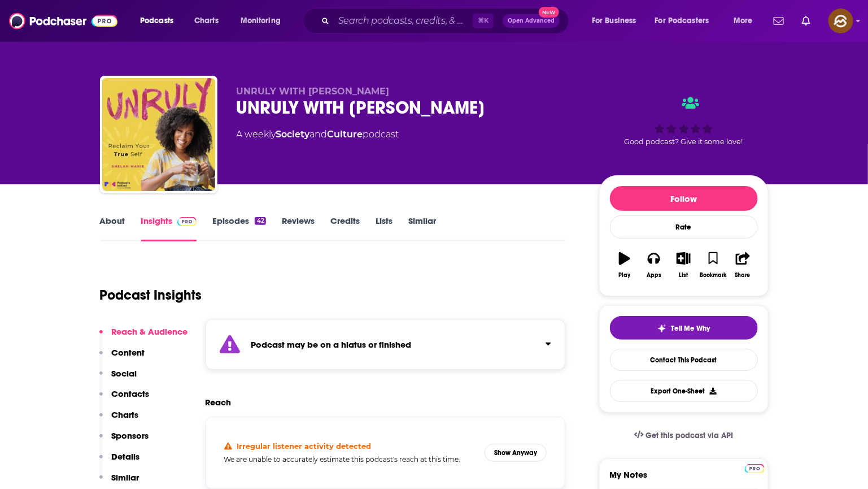
click at [127, 400] on button "Contacts" at bounding box center [124, 398] width 50 height 21
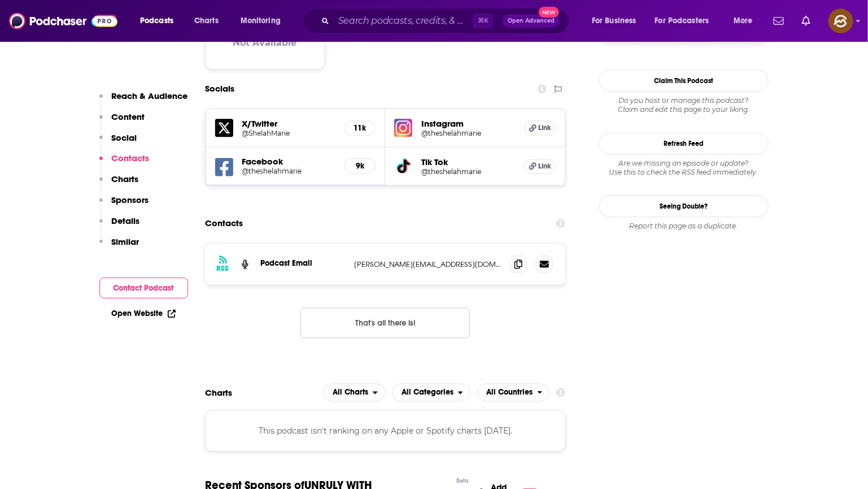
click at [137, 184] on p "Charts" at bounding box center [125, 178] width 27 height 11
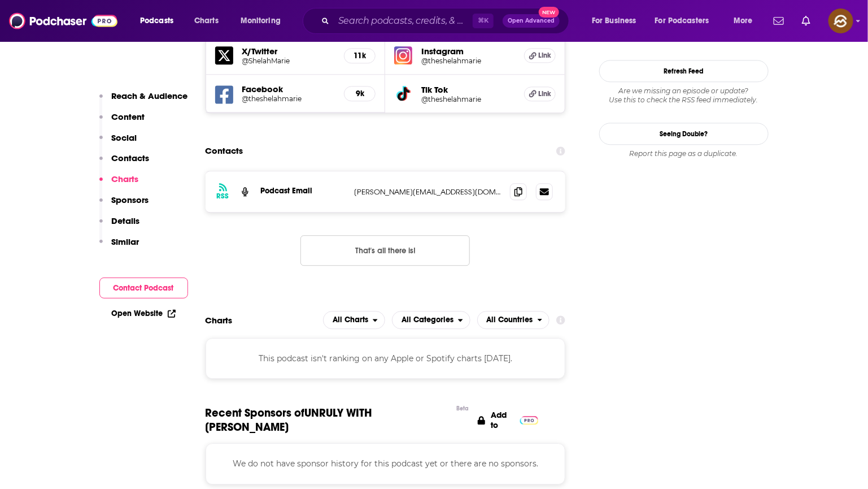
scroll to position [1198, 0]
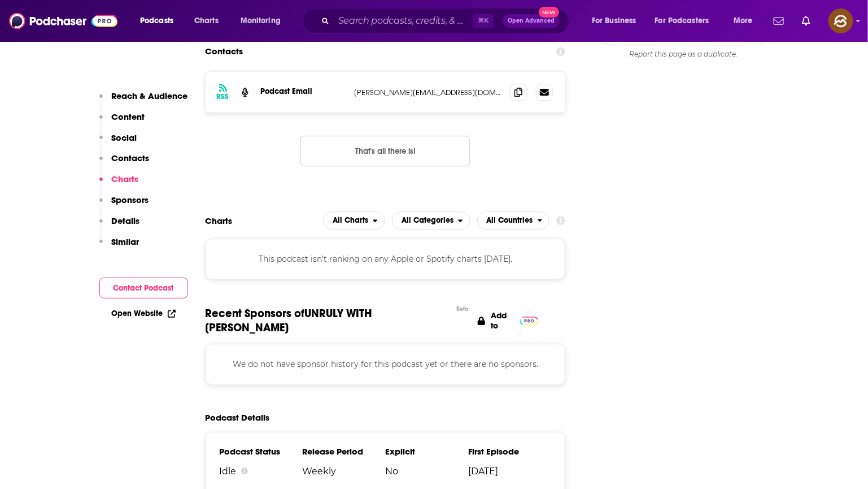
click at [126, 160] on p "Contacts" at bounding box center [131, 158] width 38 height 11
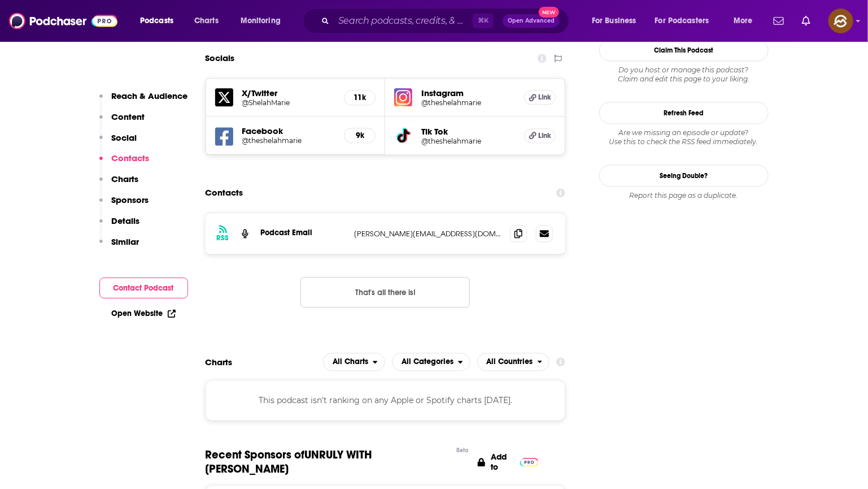
scroll to position [1026, 0]
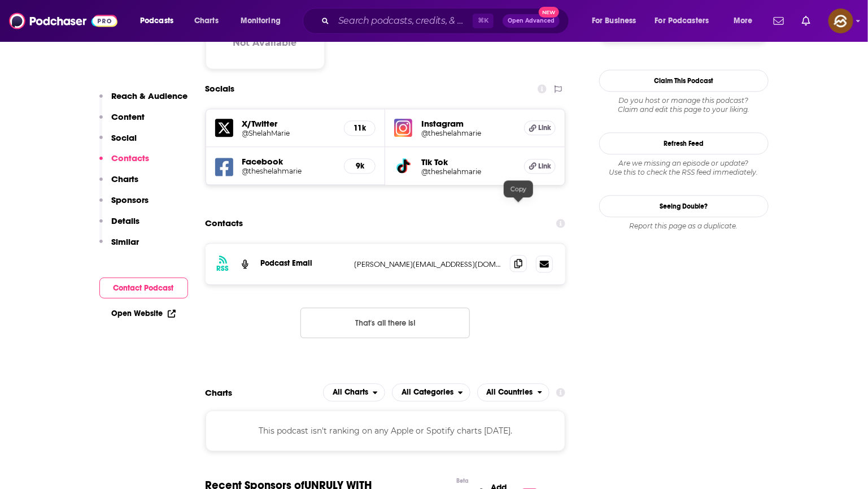
click at [522, 259] on icon at bounding box center [519, 263] width 8 height 9
click at [524, 255] on span at bounding box center [518, 263] width 17 height 17
click at [297, 167] on h5 "@theshelahmarie" at bounding box center [288, 171] width 93 height 8
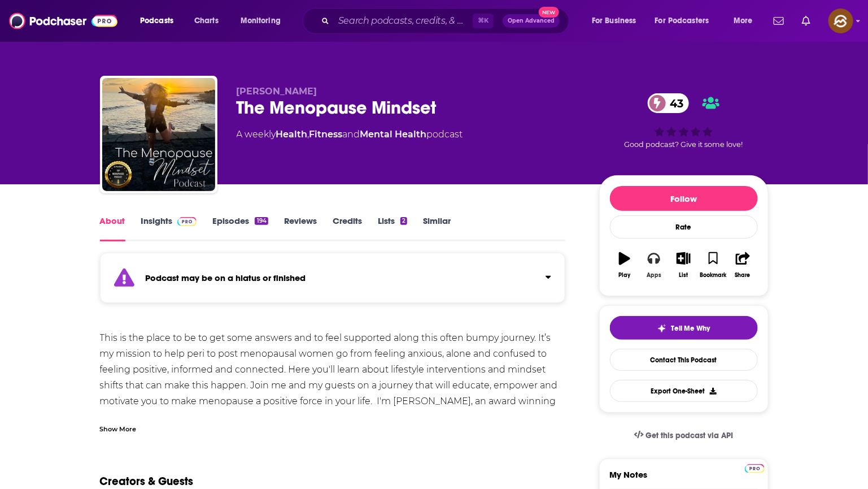
click at [655, 259] on icon "button" at bounding box center [654, 258] width 12 height 12
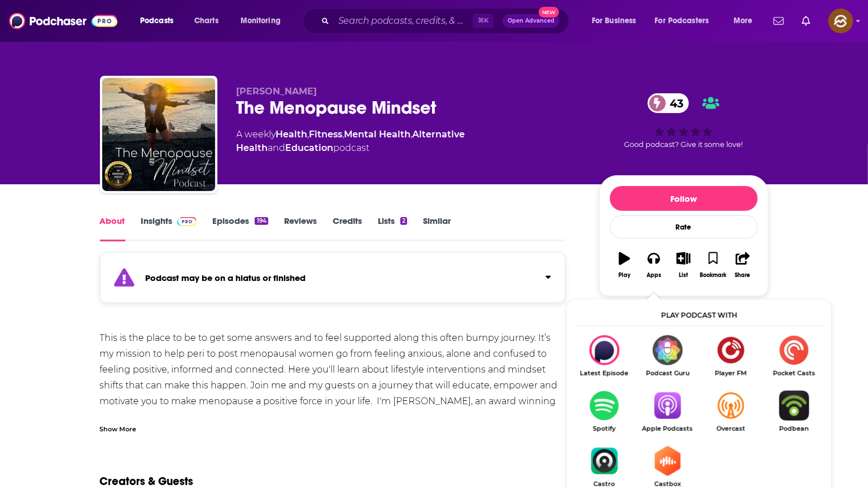
click at [674, 408] on img "Show Listen On dropdown" at bounding box center [667, 405] width 63 height 30
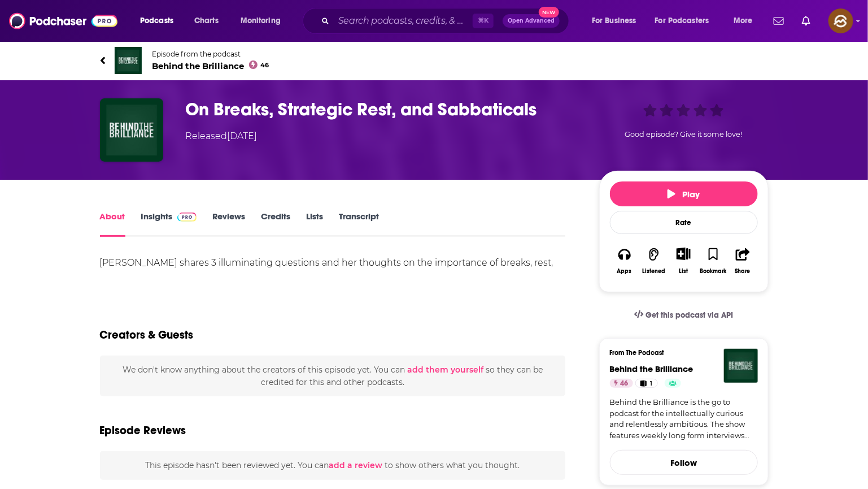
click at [191, 107] on h1 "On Breaks, Strategic Rest, and Sabbaticals" at bounding box center [383, 109] width 395 height 22
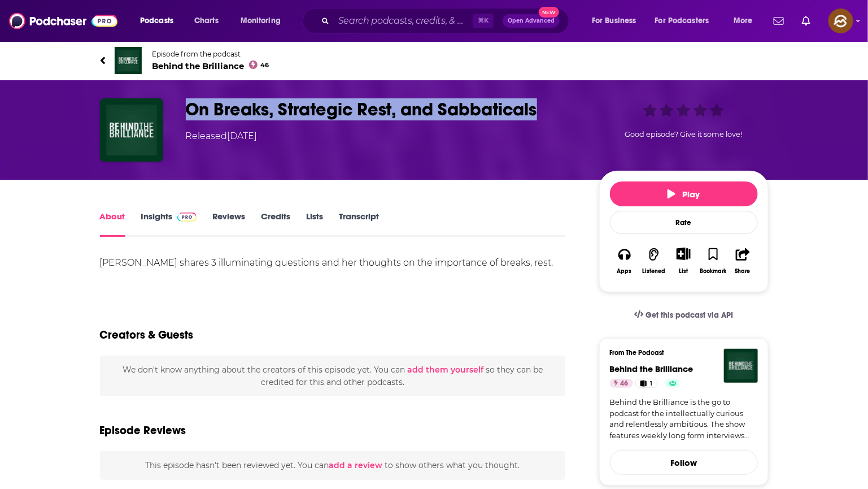
drag, startPoint x: 191, startPoint y: 107, endPoint x: 495, endPoint y: 111, distance: 303.3
copy h1 "On Breaks, Strategic Rest, and Sabbaticals"
click at [495, 111] on h1 "On Breaks, Strategic Rest, and Sabbaticals" at bounding box center [383, 109] width 395 height 22
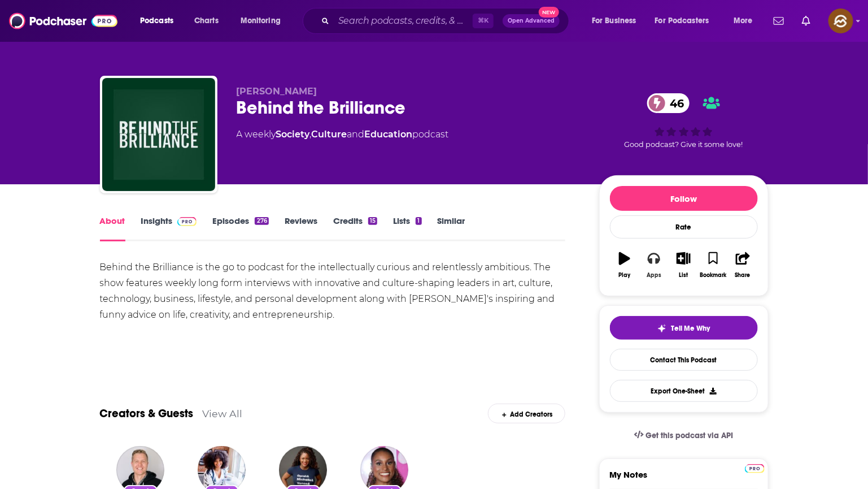
click at [652, 262] on icon "button" at bounding box center [654, 258] width 12 height 11
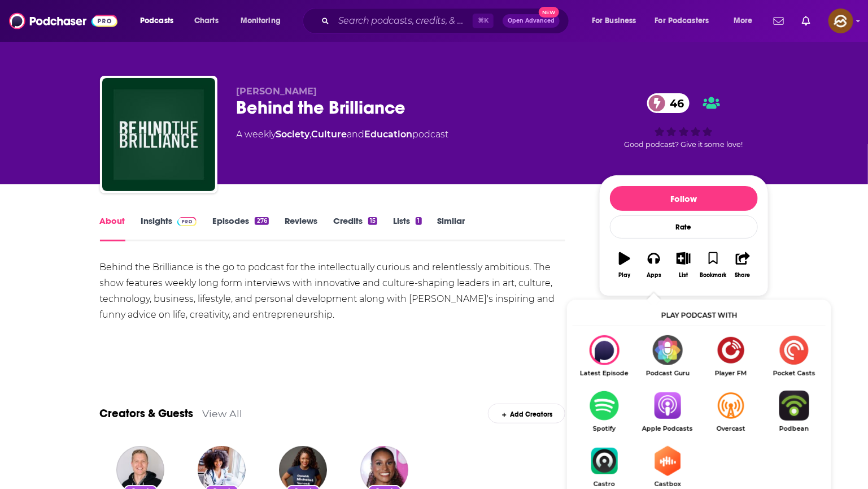
click at [668, 401] on img "Show Listen On dropdown" at bounding box center [667, 405] width 63 height 30
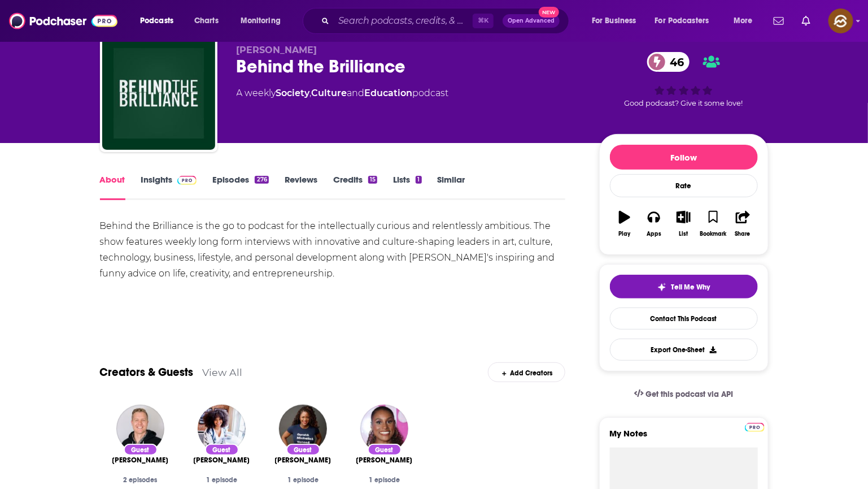
scroll to position [1, 0]
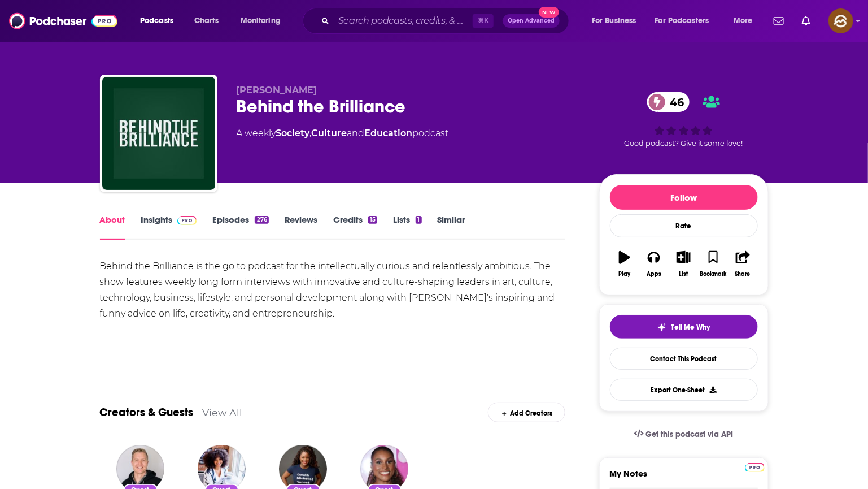
click at [281, 116] on div "Behind the Brilliance 46" at bounding box center [409, 106] width 345 height 22
drag, startPoint x: 281, startPoint y: 116, endPoint x: 360, endPoint y: 116, distance: 78.5
copy h1 "Behind the Brilliance"
click at [360, 116] on div "Behind the Brilliance 46" at bounding box center [409, 106] width 345 height 22
click at [299, 91] on span "Lisa Nicole Bell" at bounding box center [277, 90] width 81 height 11
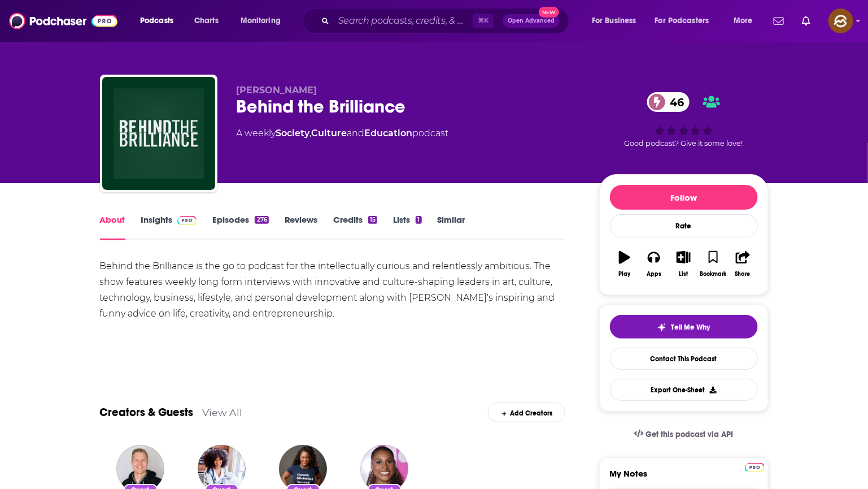
drag, startPoint x: 299, startPoint y: 91, endPoint x: 251, endPoint y: 92, distance: 47.4
copy span "Lisa Nicole Bell"
click at [251, 92] on span "Lisa Nicole Bell" at bounding box center [277, 90] width 81 height 11
click at [159, 221] on link "Insights" at bounding box center [169, 227] width 56 height 26
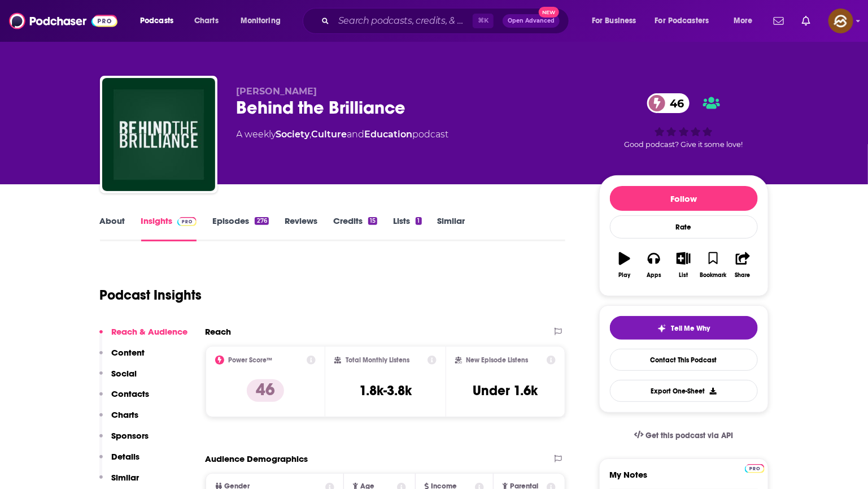
click at [124, 395] on p "Contacts" at bounding box center [131, 393] width 38 height 11
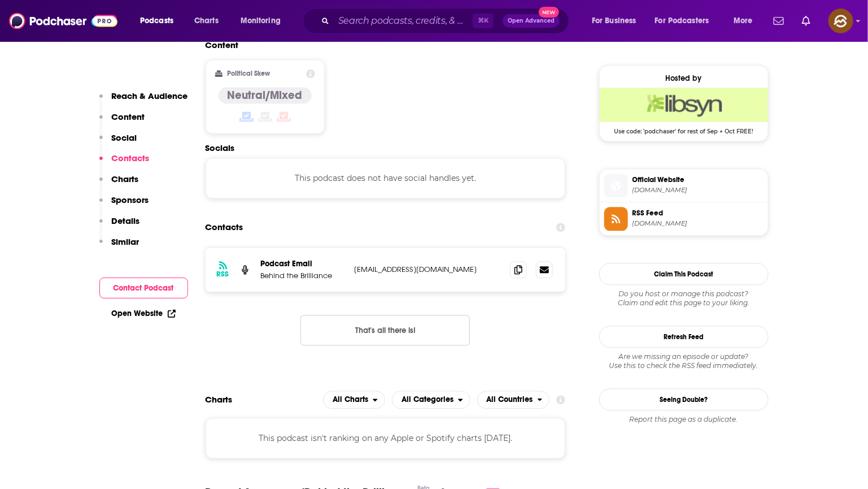
scroll to position [897, 0]
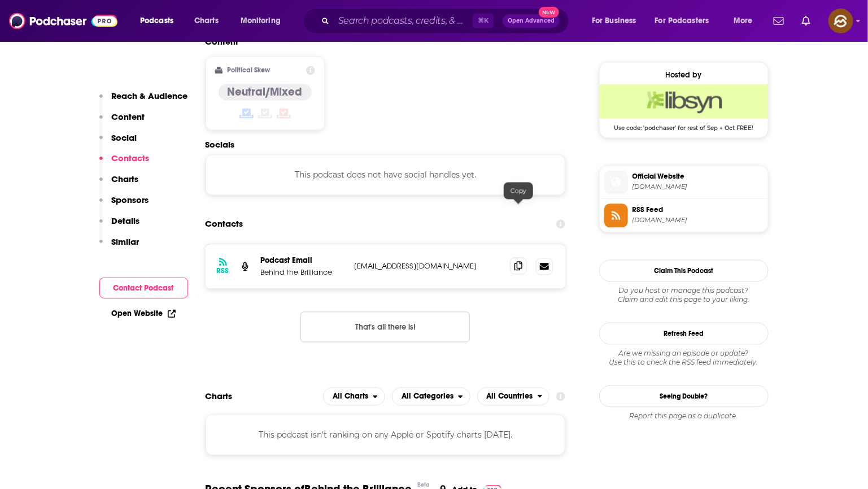
click at [513, 257] on span at bounding box center [518, 265] width 17 height 17
click at [622, 186] on span at bounding box center [616, 182] width 24 height 12
click at [614, 220] on icon at bounding box center [616, 215] width 12 height 10
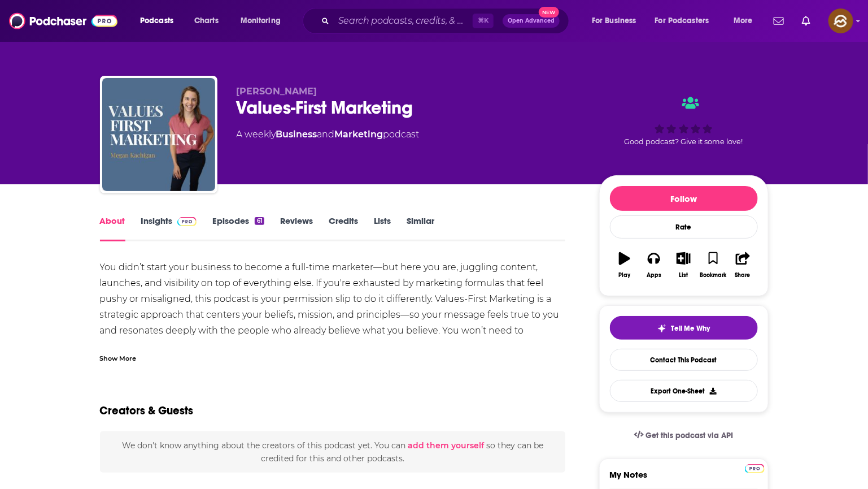
click at [265, 105] on div "Values-First Marketing" at bounding box center [409, 108] width 345 height 22
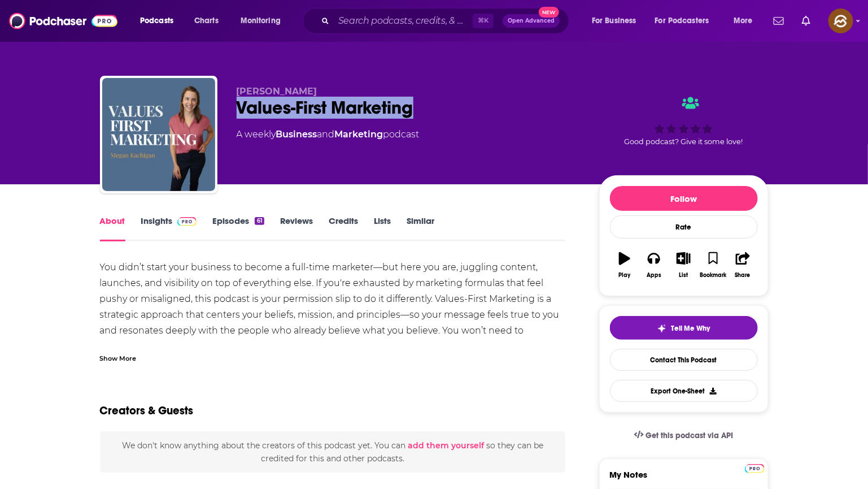
drag, startPoint x: 265, startPoint y: 105, endPoint x: 394, endPoint y: 115, distance: 128.6
copy h1 "Values-First Marketing"
click at [394, 115] on div "Values-First Marketing" at bounding box center [409, 108] width 345 height 22
click at [377, 106] on div "Values-First Marketing" at bounding box center [409, 108] width 345 height 22
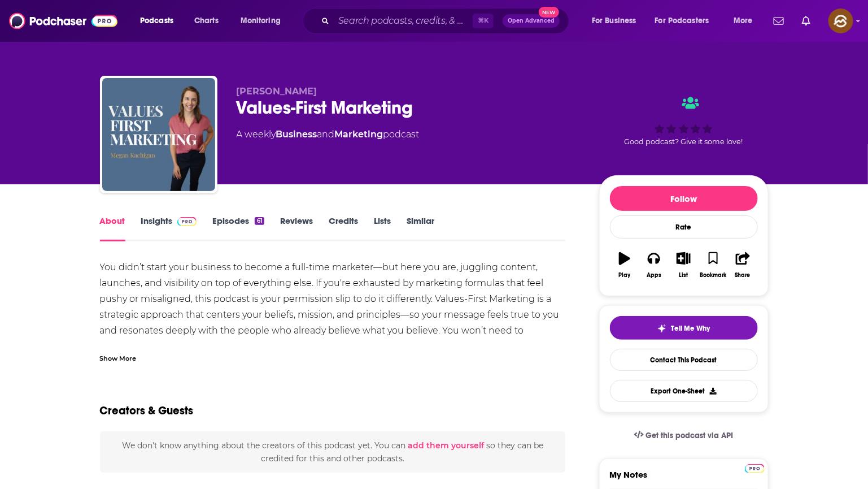
click at [400, 103] on div "Values-First Marketing" at bounding box center [409, 108] width 345 height 22
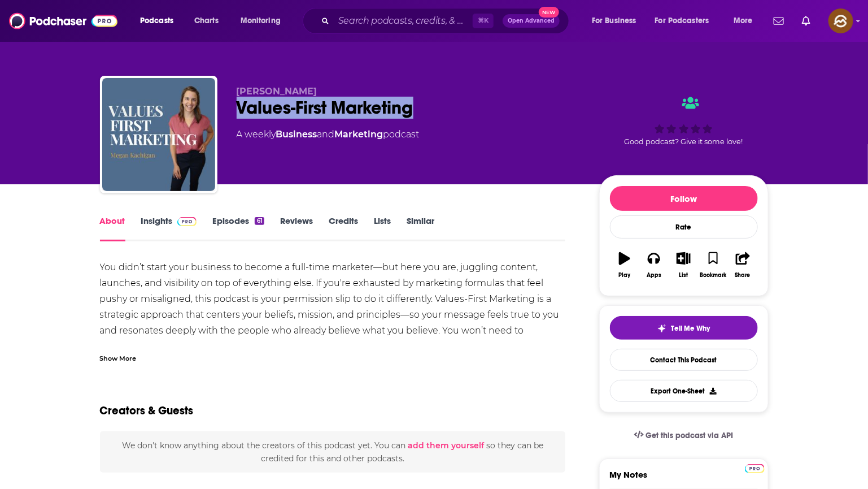
drag, startPoint x: 400, startPoint y: 103, endPoint x: 273, endPoint y: 105, distance: 127.7
copy h1 "Values-First Marketing"
click at [273, 105] on div "Values-First Marketing" at bounding box center [409, 108] width 345 height 22
click at [656, 272] on div "Apps" at bounding box center [654, 275] width 15 height 7
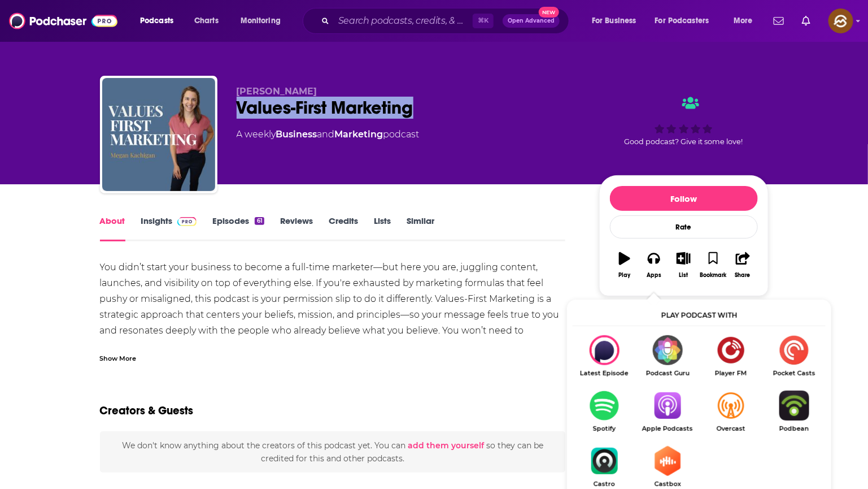
click at [665, 391] on img "Show Listen On dropdown" at bounding box center [667, 405] width 63 height 30
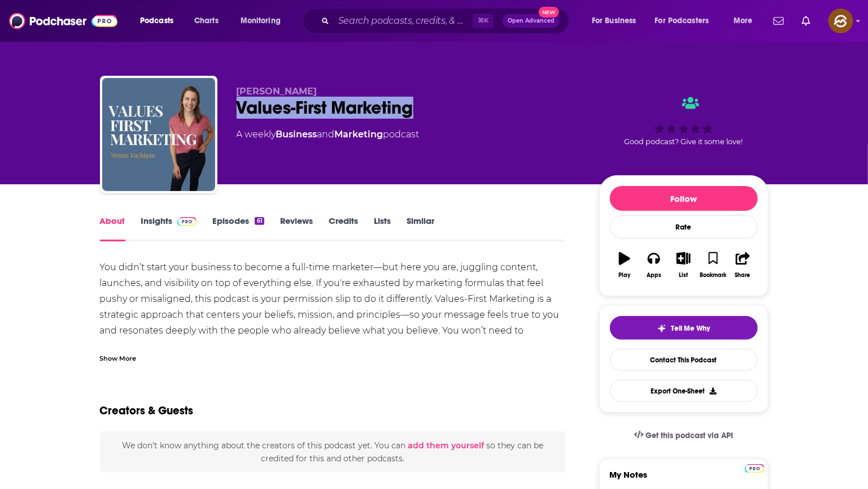
click at [397, 111] on div "Values-First Marketing" at bounding box center [409, 108] width 345 height 22
drag, startPoint x: 397, startPoint y: 111, endPoint x: 238, endPoint y: 111, distance: 158.2
click at [238, 111] on div "Values-First Marketing" at bounding box center [409, 108] width 345 height 22
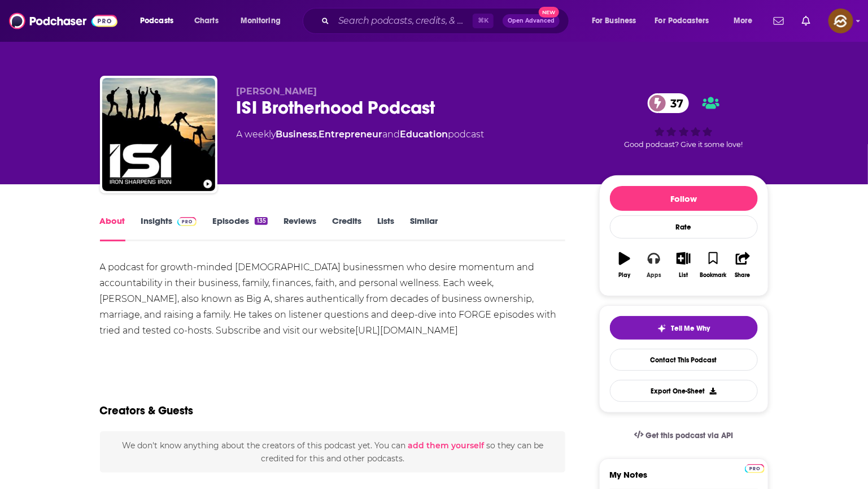
click at [647, 262] on button "Apps" at bounding box center [653, 265] width 29 height 41
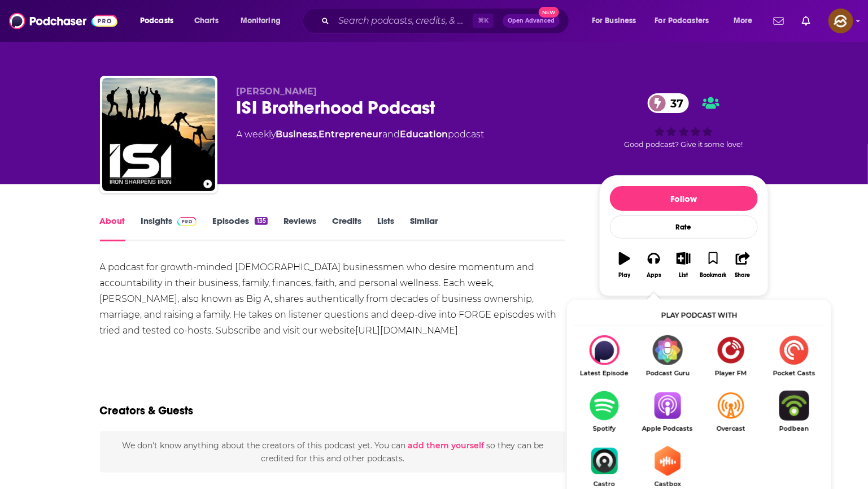
click at [673, 404] on img "Show Listen On dropdown" at bounding box center [667, 405] width 63 height 30
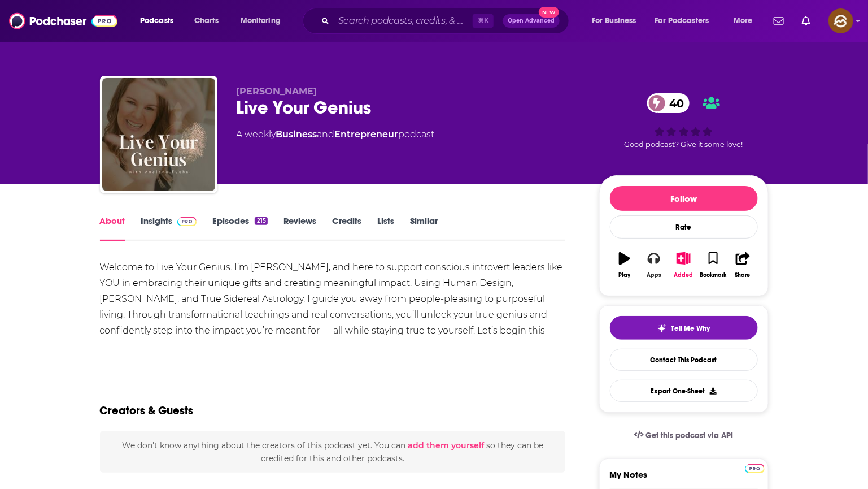
click at [648, 259] on icon "button" at bounding box center [654, 258] width 12 height 12
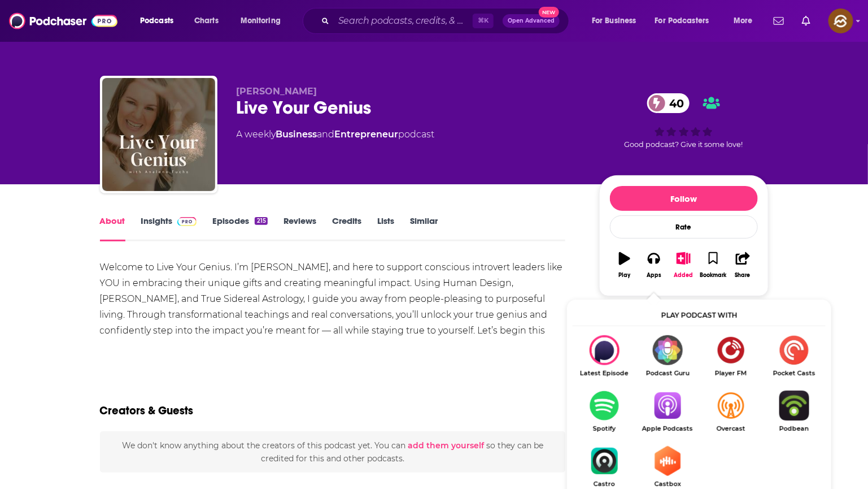
click at [672, 410] on img "Show Listen On dropdown" at bounding box center [667, 405] width 63 height 30
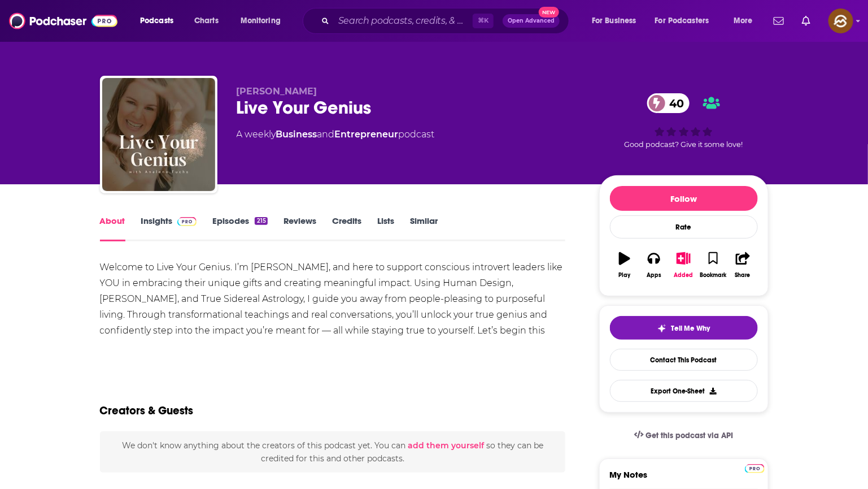
click at [253, 84] on div "Analena Fuchs Live Your Genius 40 A weekly Business and Entrepreneur podcast 40…" at bounding box center [434, 137] width 669 height 122
drag, startPoint x: 253, startPoint y: 84, endPoint x: 285, endPoint y: 93, distance: 32.7
copy span "Analena Fuchs"
click at [285, 93] on div "Analena Fuchs Live Your Genius 40 A weekly Business and Entrepreneur podcast 40…" at bounding box center [434, 137] width 669 height 122
click at [145, 221] on link "Insights" at bounding box center [169, 228] width 56 height 26
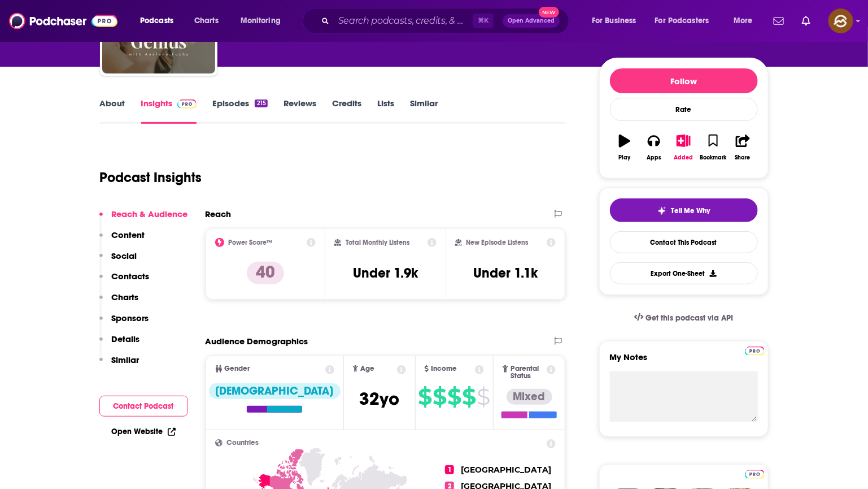
click at [132, 274] on p "Contacts" at bounding box center [131, 276] width 38 height 11
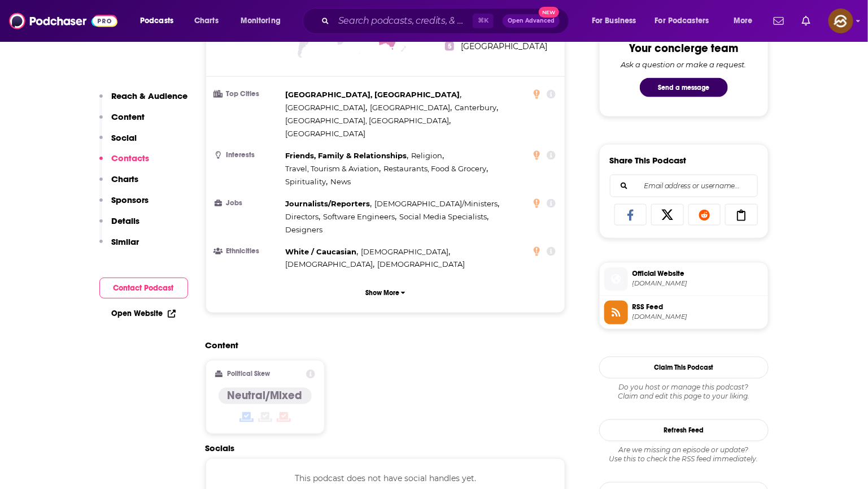
scroll to position [911, 0]
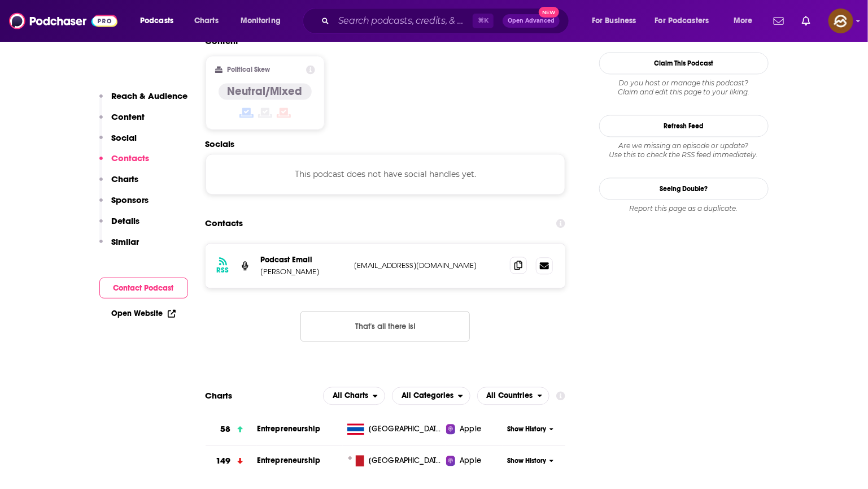
click at [513, 256] on span at bounding box center [518, 264] width 17 height 17
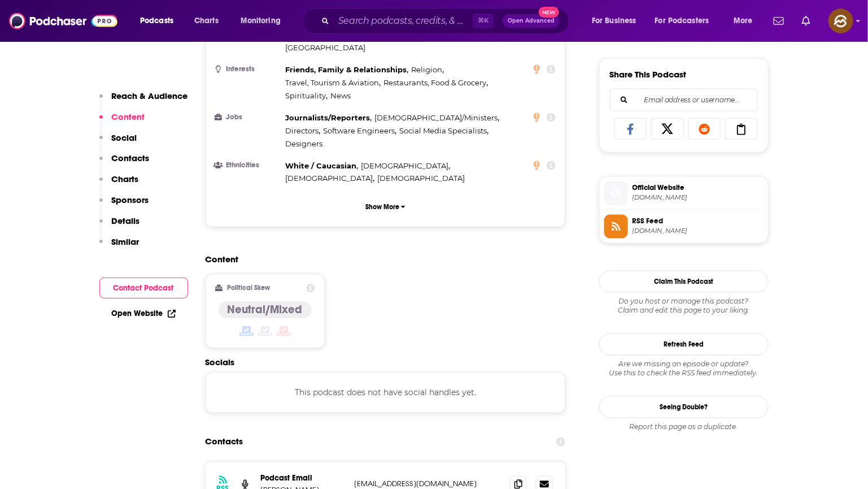
scroll to position [613, 0]
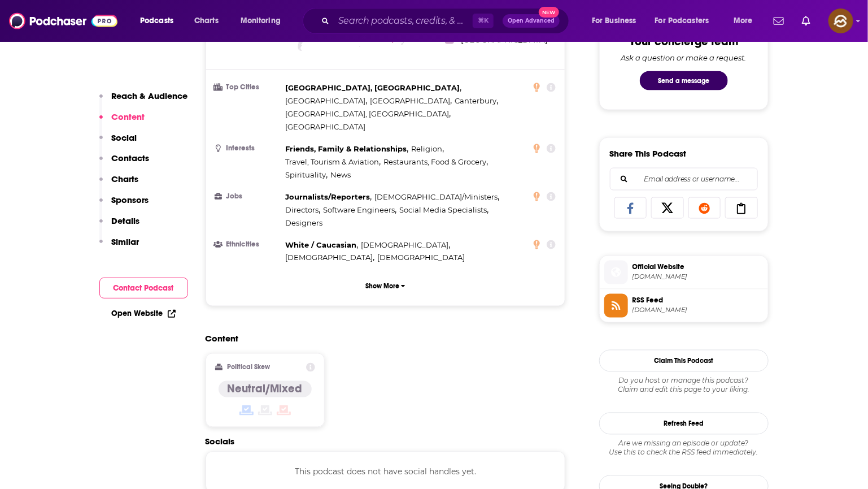
click at [622, 311] on icon at bounding box center [616, 305] width 12 height 10
click at [612, 277] on icon at bounding box center [616, 273] width 10 height 10
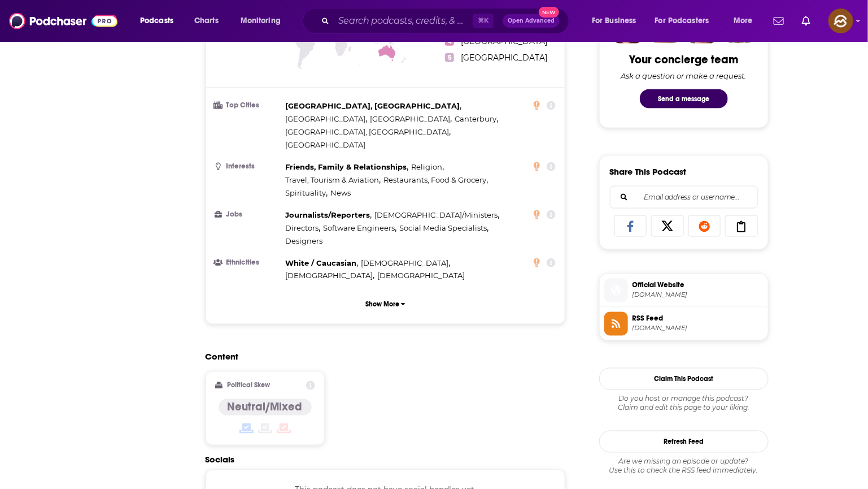
scroll to position [868, 0]
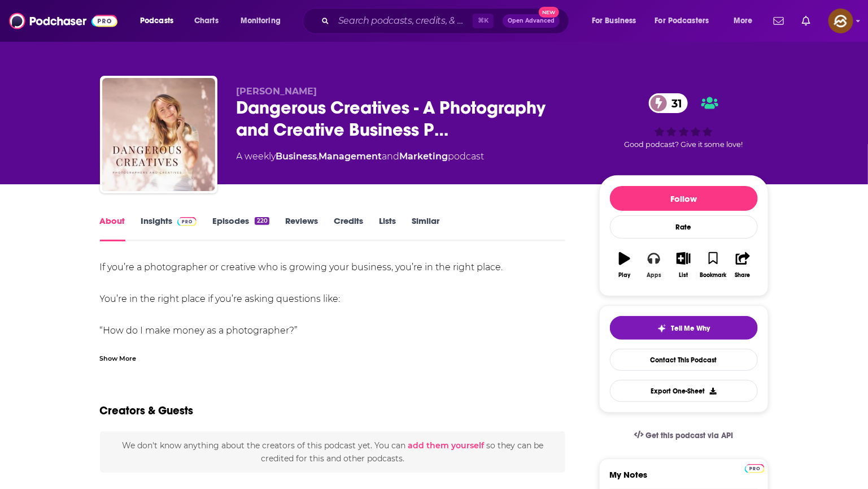
click at [648, 261] on icon "button" at bounding box center [654, 258] width 12 height 11
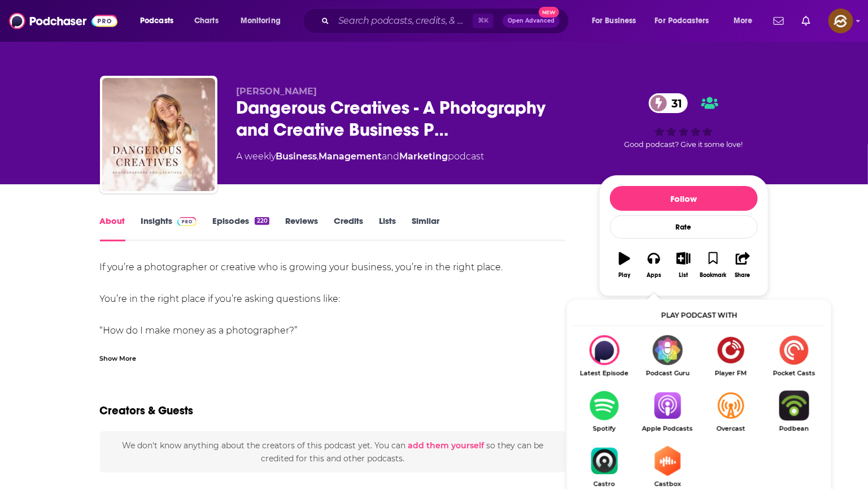
click at [676, 404] on img "Show Listen On dropdown" at bounding box center [667, 405] width 63 height 30
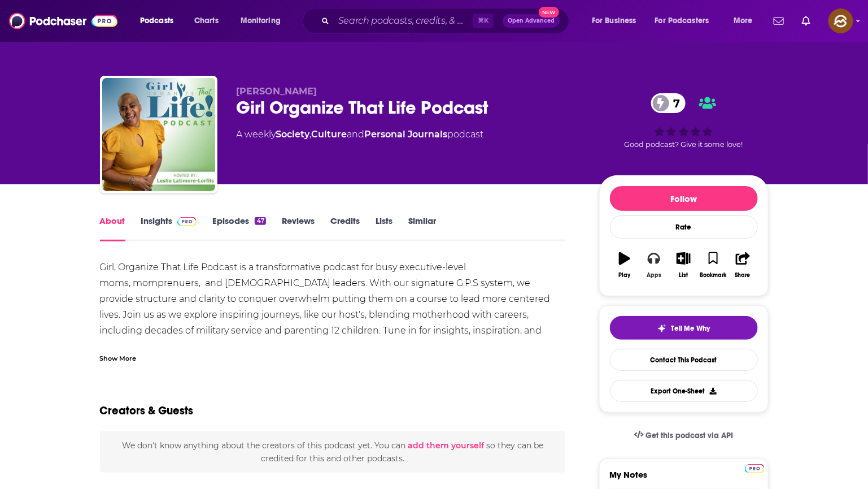
click at [655, 267] on button "Apps" at bounding box center [653, 265] width 29 height 41
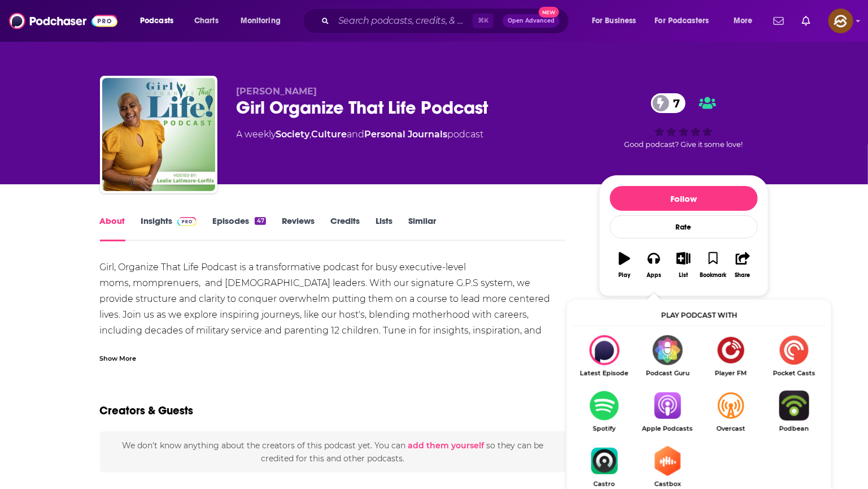
click at [666, 393] on img "Show Listen On dropdown" at bounding box center [667, 405] width 63 height 30
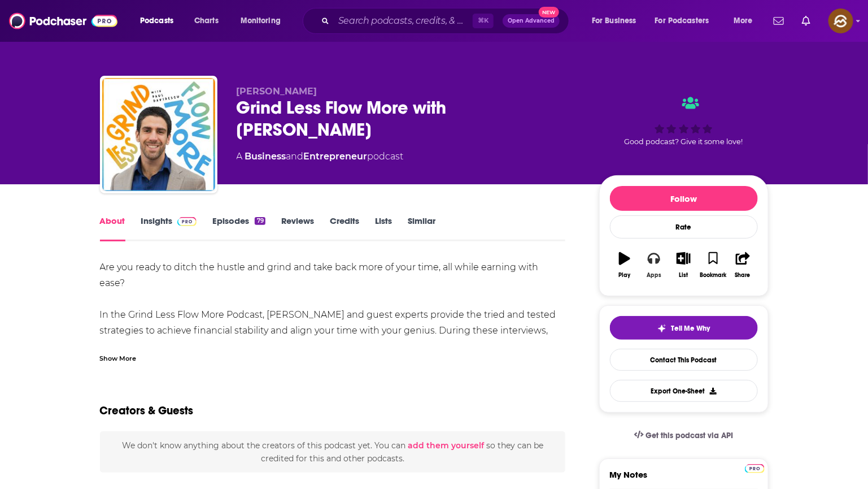
click at [648, 269] on button "Apps" at bounding box center [653, 265] width 29 height 41
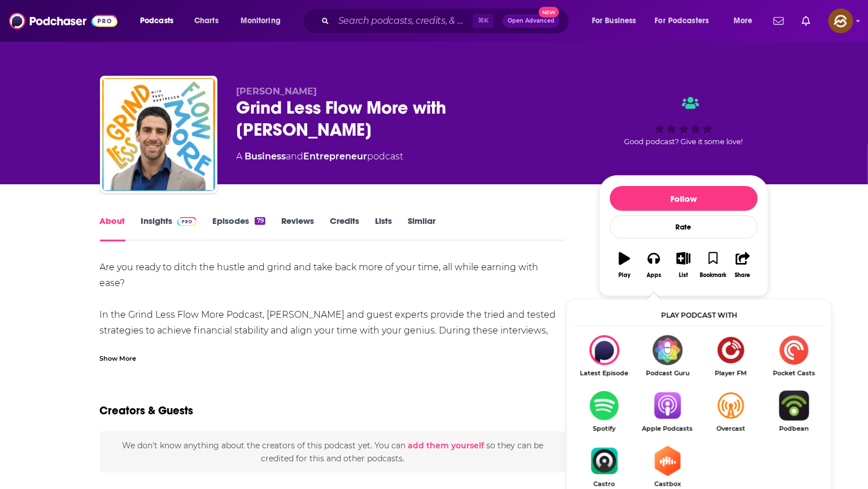
click at [664, 408] on img "Show Listen On dropdown" at bounding box center [667, 405] width 63 height 30
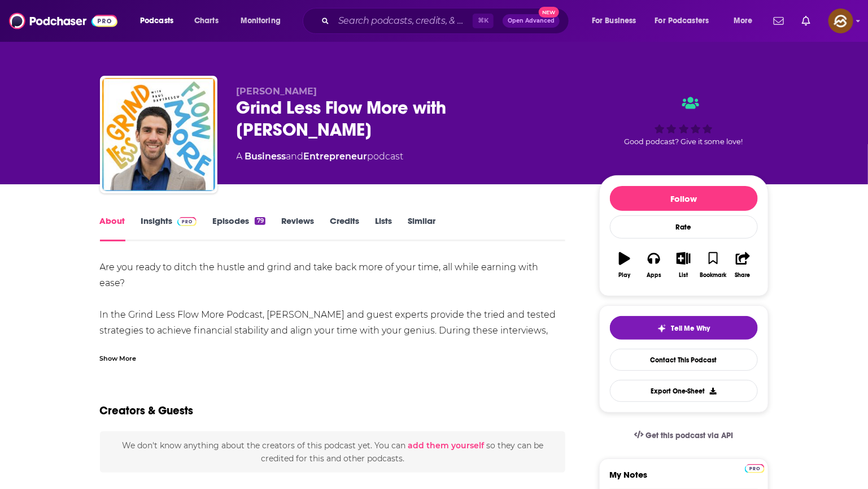
click at [258, 108] on div "Grind Less Flow More with [PERSON_NAME]" at bounding box center [409, 119] width 345 height 44
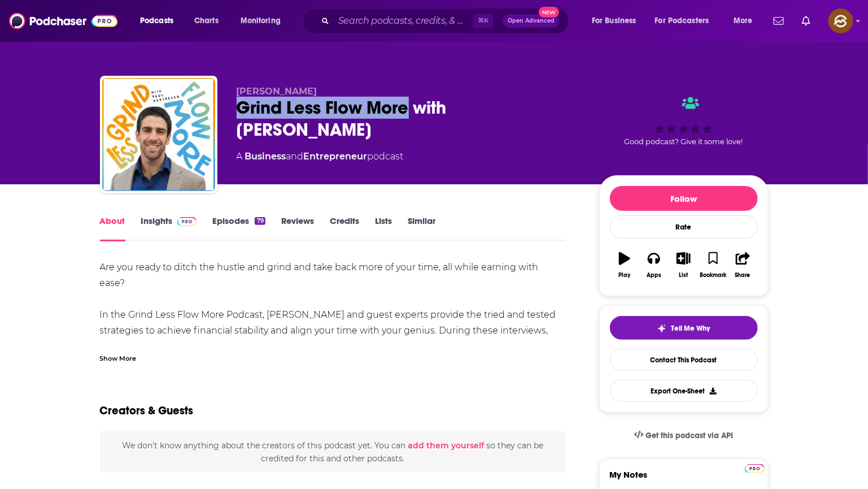
drag, startPoint x: 258, startPoint y: 108, endPoint x: 380, endPoint y: 116, distance: 122.3
copy h1 "Grind Less Flow More"
click at [380, 116] on div "Grind Less Flow More with [PERSON_NAME]" at bounding box center [409, 119] width 345 height 44
click at [151, 222] on link "Insights" at bounding box center [169, 228] width 56 height 26
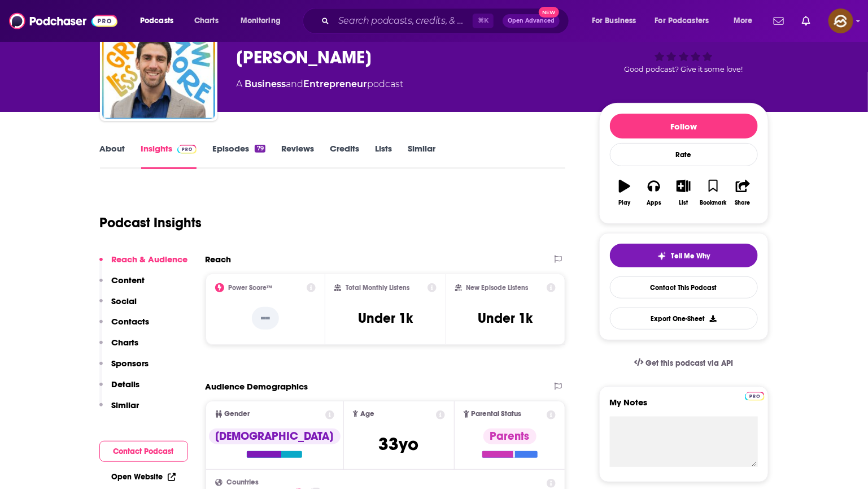
click at [125, 312] on button "Social" at bounding box center [118, 305] width 38 height 21
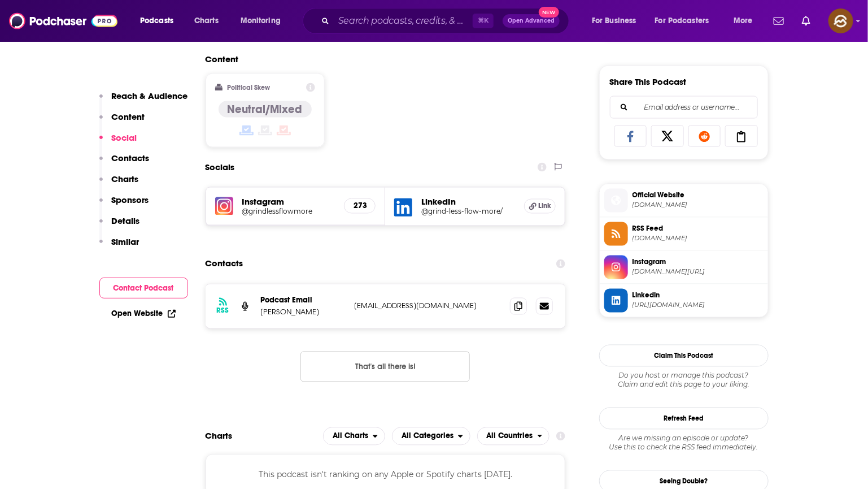
click at [138, 164] on button "Contacts" at bounding box center [124, 163] width 50 height 21
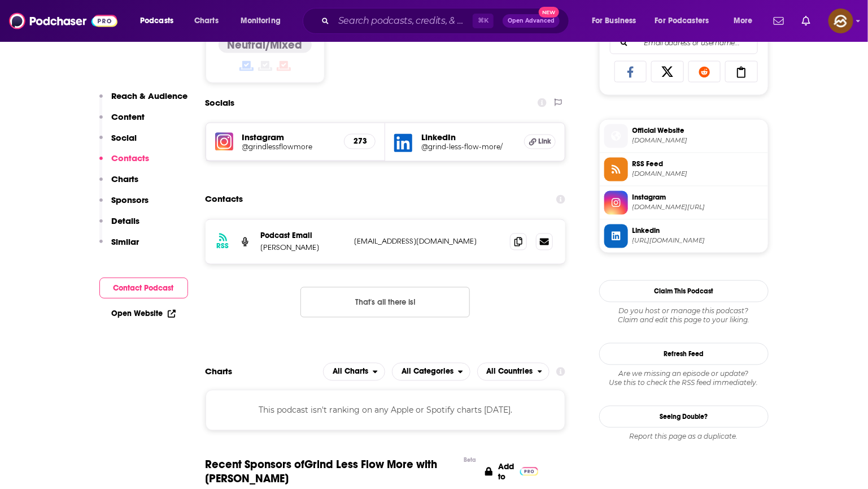
scroll to position [781, 0]
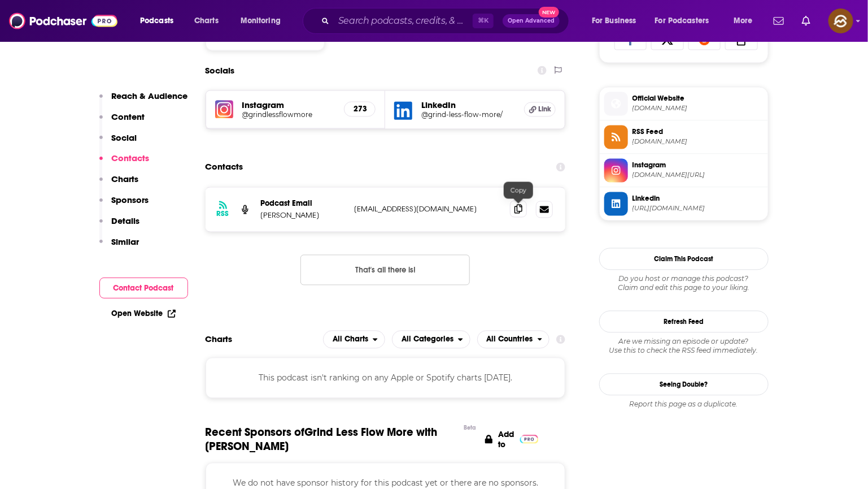
click at [518, 210] on icon at bounding box center [519, 208] width 8 height 9
click at [624, 134] on span at bounding box center [616, 137] width 24 height 24
click at [625, 106] on span at bounding box center [616, 104] width 24 height 12
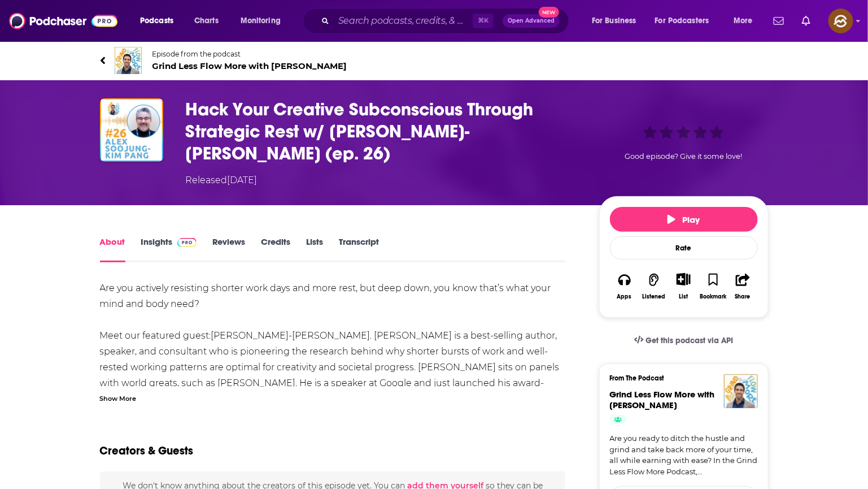
click at [203, 131] on h1 "Hack Your Creative Subconscious Through Strategic Rest w/ [PERSON_NAME]-[PERSON…" at bounding box center [383, 131] width 395 height 66
drag, startPoint x: 203, startPoint y: 131, endPoint x: 277, endPoint y: 131, distance: 73.4
copy h1 "Strategic Rest"
click at [277, 131] on h1 "Hack Your Creative Subconscious Through Strategic Rest w/ [PERSON_NAME]-[PERSON…" at bounding box center [383, 131] width 395 height 66
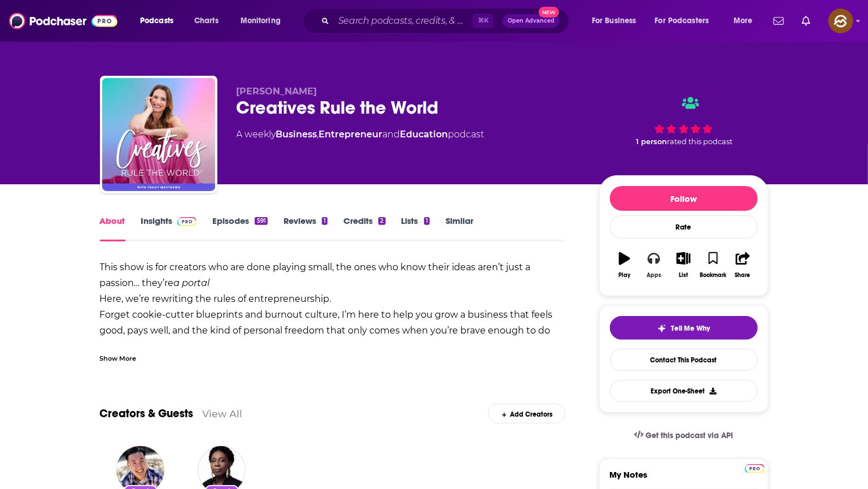
click at [656, 260] on icon "button" at bounding box center [654, 258] width 12 height 12
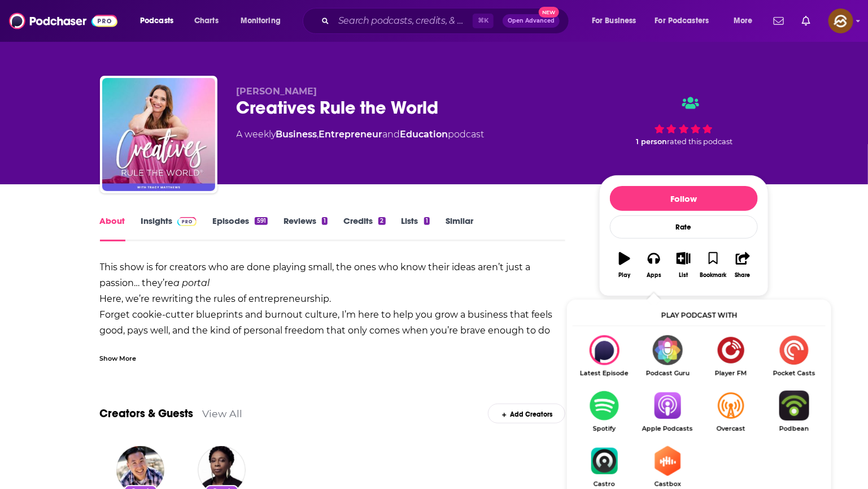
click at [663, 400] on img "Show Listen On dropdown" at bounding box center [667, 405] width 63 height 30
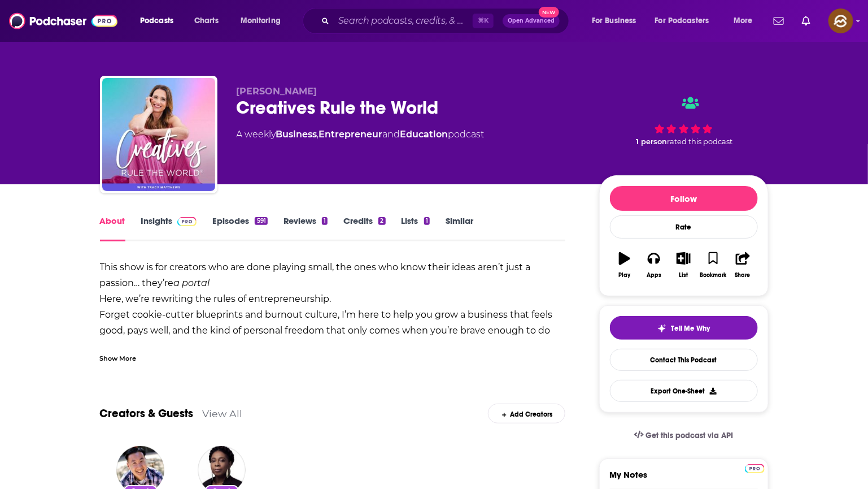
click at [253, 108] on div "Creatives Rule the World" at bounding box center [409, 108] width 345 height 22
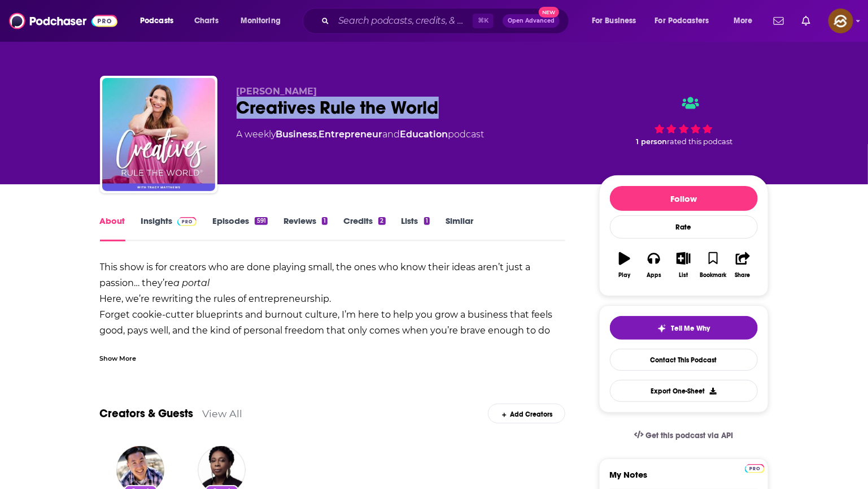
drag, startPoint x: 324, startPoint y: 107, endPoint x: 402, endPoint y: 108, distance: 78.5
copy h1 "Creatives Rule the World"
click at [402, 108] on div "Creatives Rule the World" at bounding box center [409, 108] width 345 height 22
click at [643, 259] on button "Apps" at bounding box center [653, 265] width 29 height 41
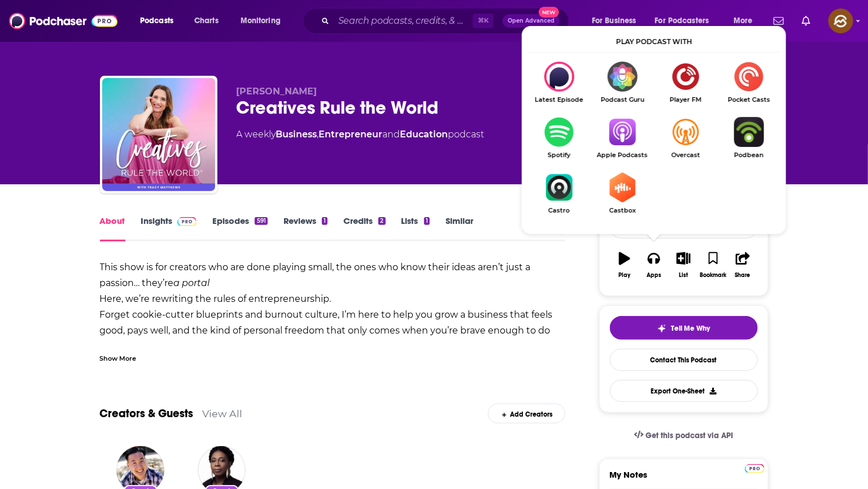
drag, startPoint x: 618, startPoint y: 115, endPoint x: 591, endPoint y: 130, distance: 31.3
click at [618, 116] on ul "Latest Episode Podcast Guru Player FM Pocket Casts Spotify Apple Podcasts Overc…" at bounding box center [654, 145] width 253 height 167
click at [620, 125] on img "Show Listen On dropdown" at bounding box center [622, 132] width 63 height 30
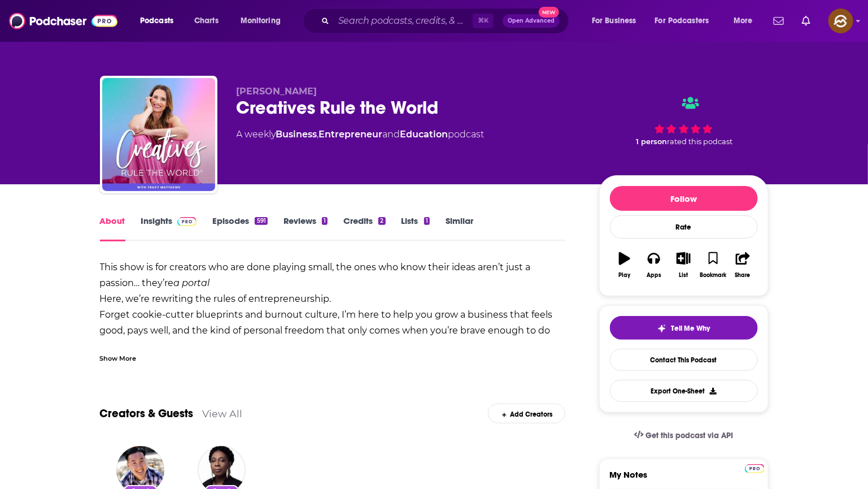
click at [294, 89] on span "[PERSON_NAME]" at bounding box center [277, 91] width 81 height 11
drag, startPoint x: 294, startPoint y: 89, endPoint x: 248, endPoint y: 93, distance: 46.5
copy span "[PERSON_NAME]"
click at [248, 93] on span "[PERSON_NAME]" at bounding box center [277, 91] width 81 height 11
click at [168, 223] on link "Insights" at bounding box center [169, 228] width 56 height 26
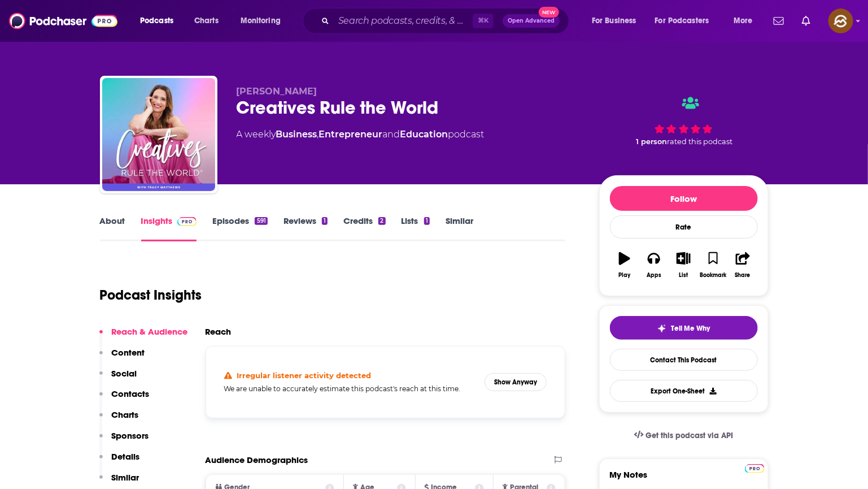
click at [117, 388] on p "Contacts" at bounding box center [131, 393] width 38 height 11
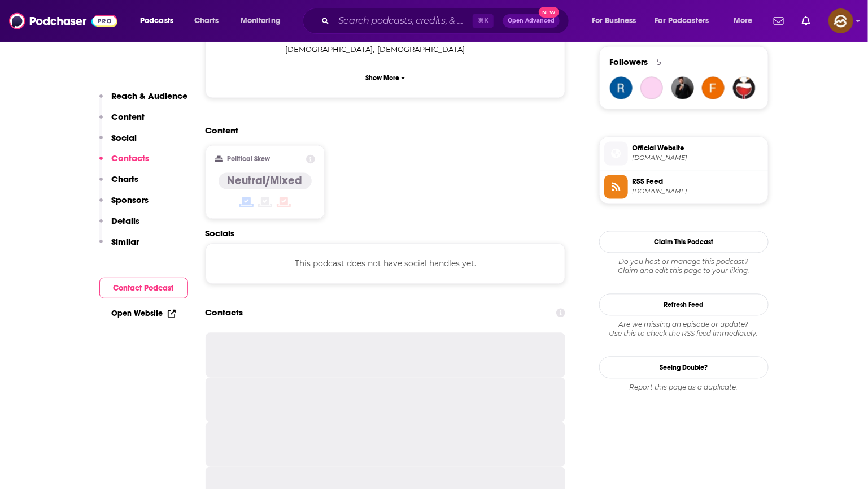
scroll to position [911, 0]
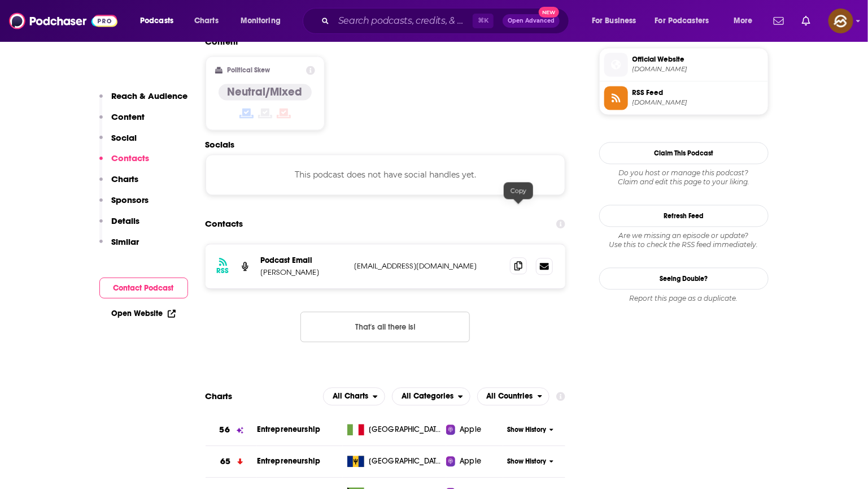
click at [517, 261] on icon at bounding box center [519, 265] width 8 height 9
click at [610, 68] on icon at bounding box center [616, 64] width 12 height 10
click at [633, 104] on span "[DOMAIN_NAME]" at bounding box center [698, 102] width 131 height 8
